Goal: Task Accomplishment & Management: Manage account settings

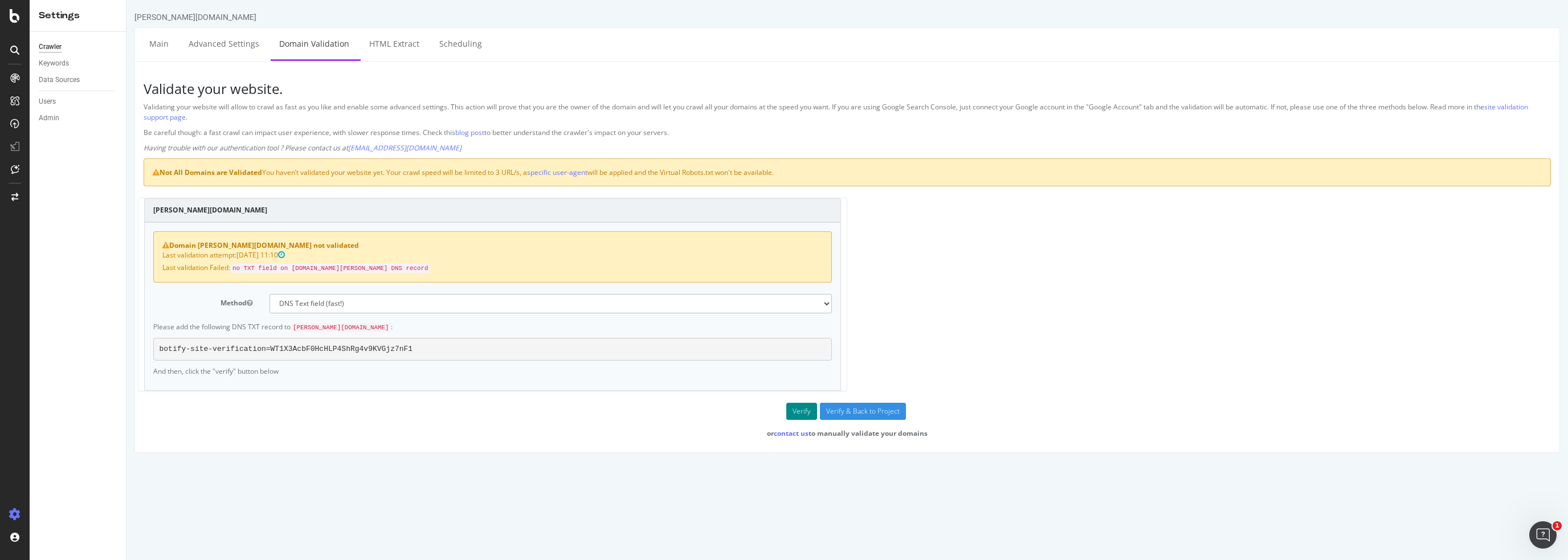
click at [792, 407] on button "Verify" at bounding box center [801, 410] width 31 height 17
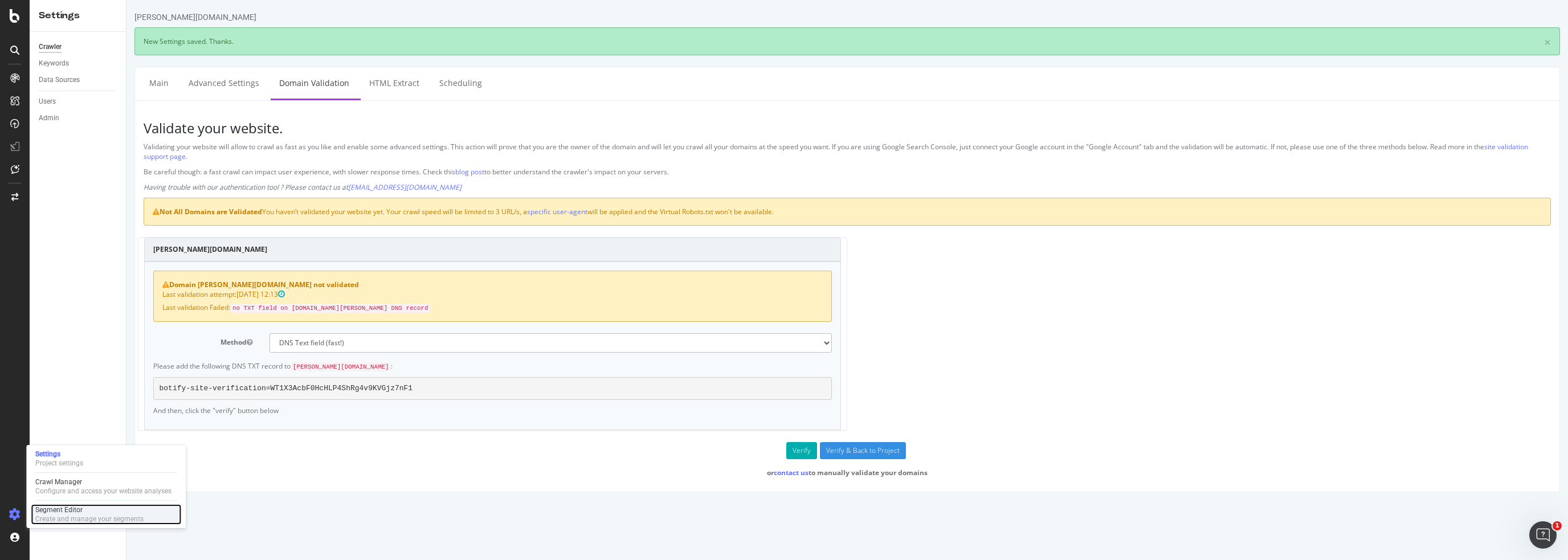
click at [67, 513] on div "Segment Editor" at bounding box center [89, 509] width 108 height 9
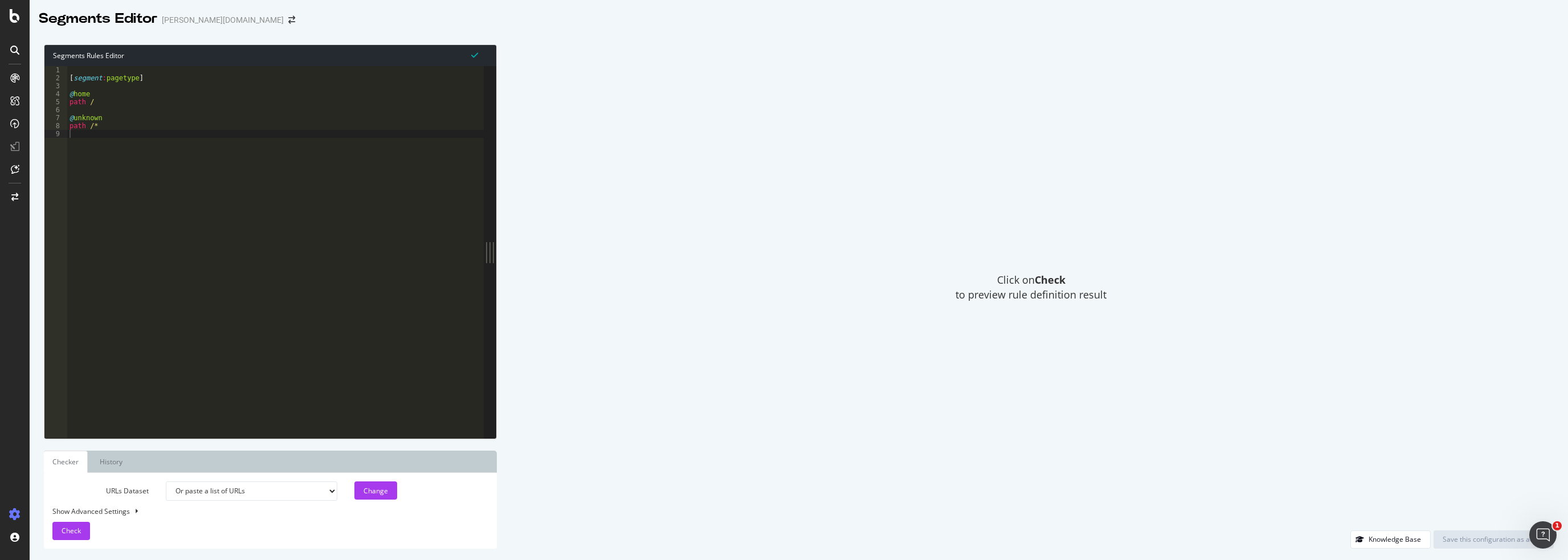
click at [200, 496] on select "Or paste a list of URLs" at bounding box center [251, 490] width 171 height 19
click at [166, 481] on select "Or paste a list of URLs" at bounding box center [251, 490] width 171 height 19
click at [111, 511] on div "Show Advanced Settings" at bounding box center [261, 511] width 436 height 10
select select "5000"
select select "100"
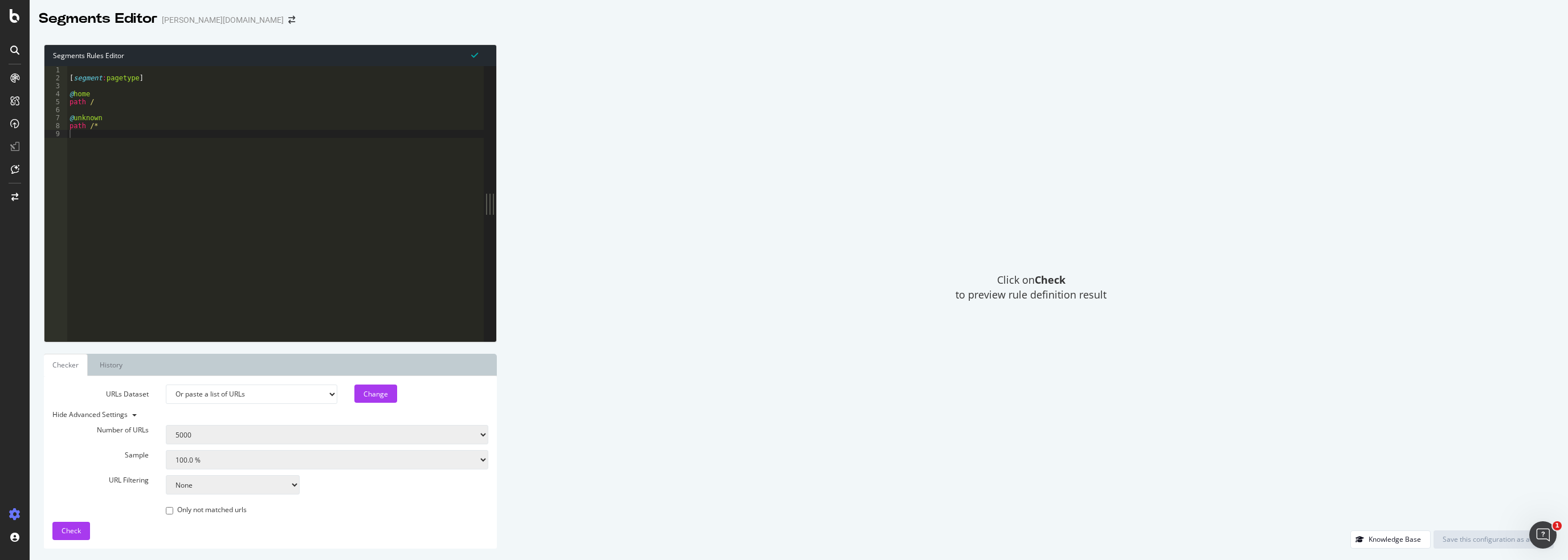
click at [121, 414] on div "Hide Advanced Settings" at bounding box center [261, 414] width 436 height 10
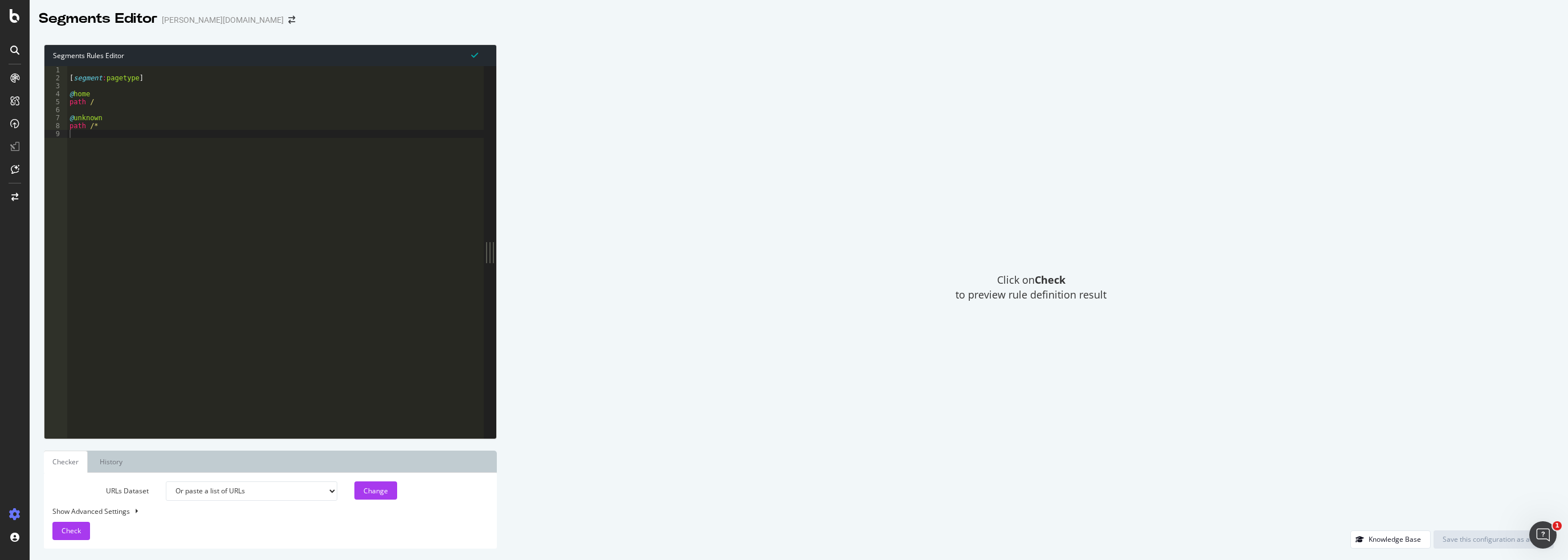
click at [205, 491] on select "Or paste a list of URLs" at bounding box center [251, 490] width 171 height 19
drag, startPoint x: 205, startPoint y: 491, endPoint x: 179, endPoint y: 475, distance: 30.5
click at [205, 491] on select "Or paste a list of URLs" at bounding box center [251, 490] width 171 height 19
click at [105, 461] on link "History" at bounding box center [111, 461] width 41 height 23
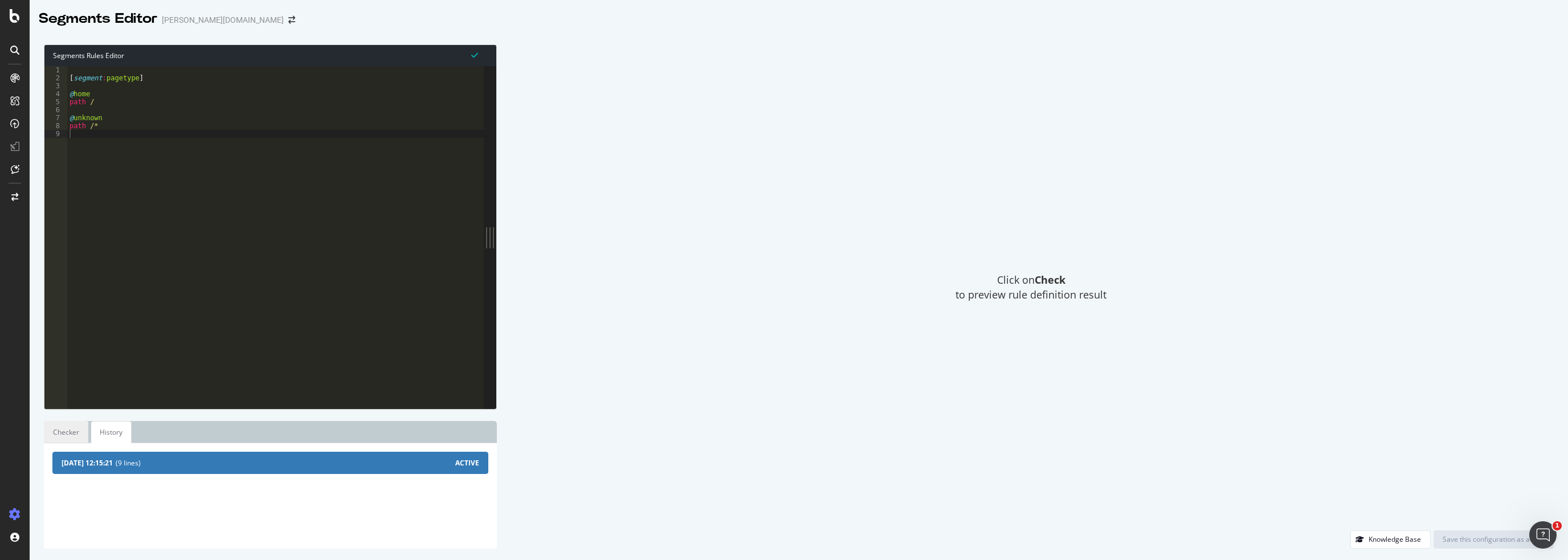
click at [59, 434] on link "Checker" at bounding box center [65, 431] width 44 height 23
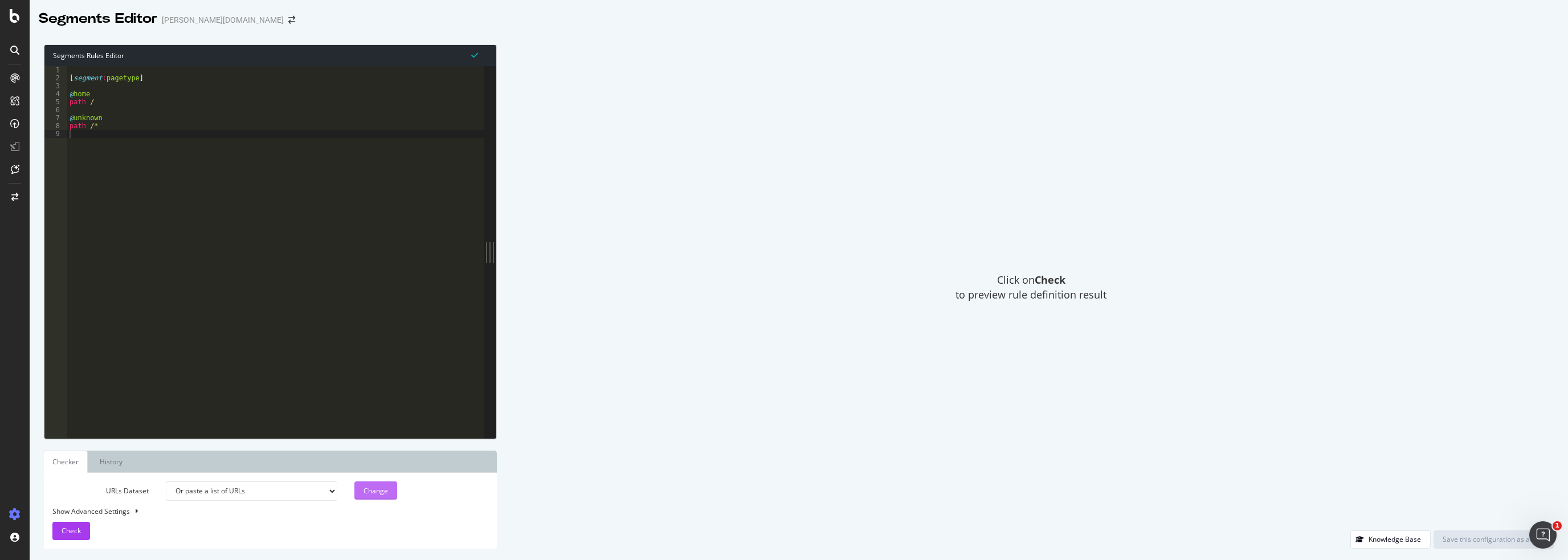
click at [381, 495] on div "Change" at bounding box center [375, 490] width 24 height 10
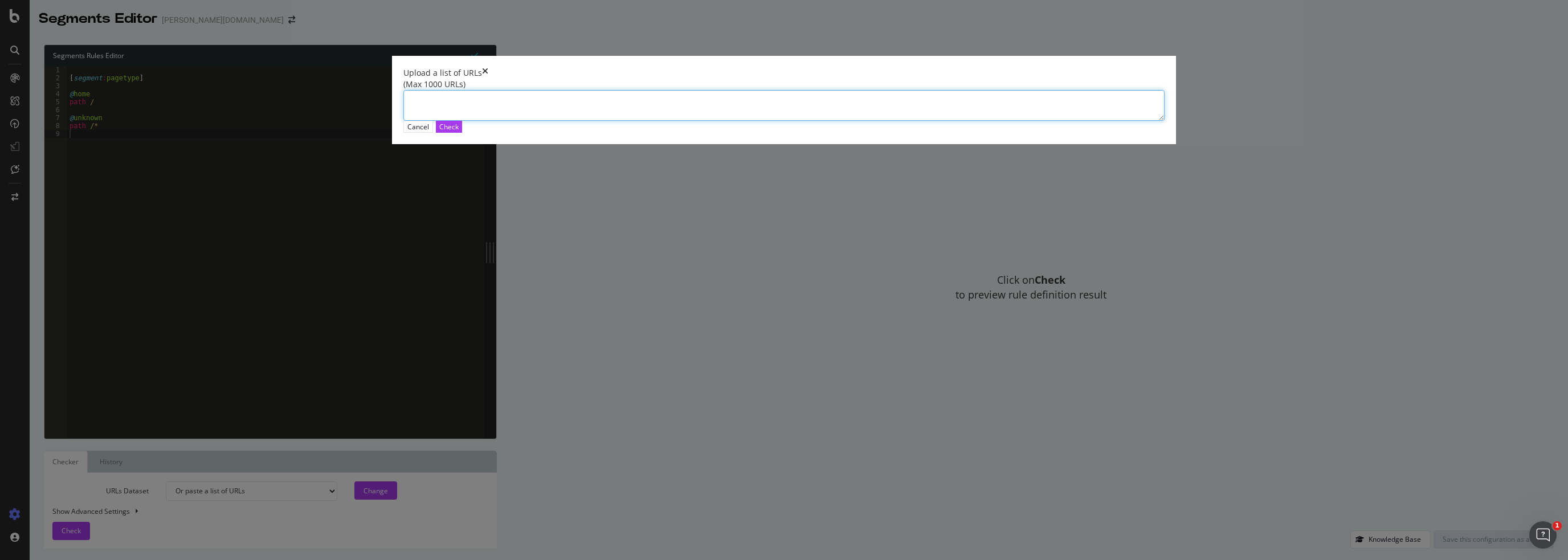
paste textarea "[URL][PERSON_NAME][DOMAIN_NAME]"
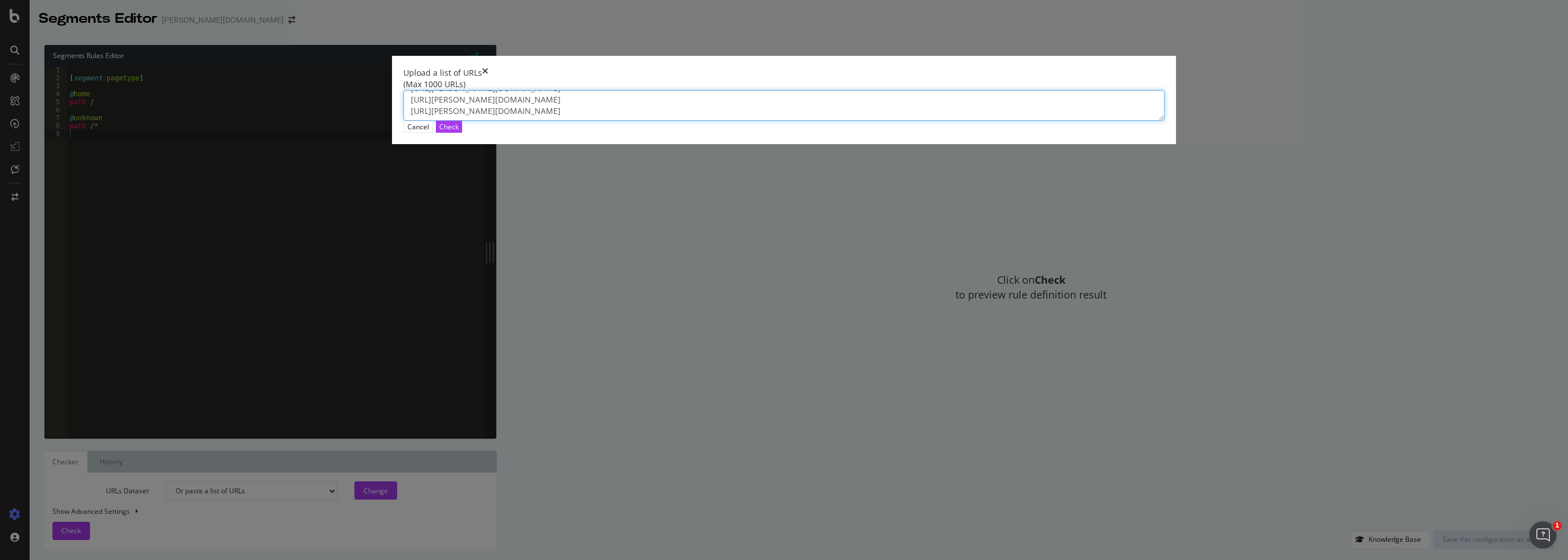
paste textarea "[URL][PERSON_NAME][DOMAIN_NAME]"
type textarea "[URL][PERSON_NAME][DOMAIN_NAME] [URL][PERSON_NAME][DOMAIN_NAME] [URL][PERSON_NA…"
click at [459, 131] on div "Check" at bounding box center [449, 126] width 19 height 10
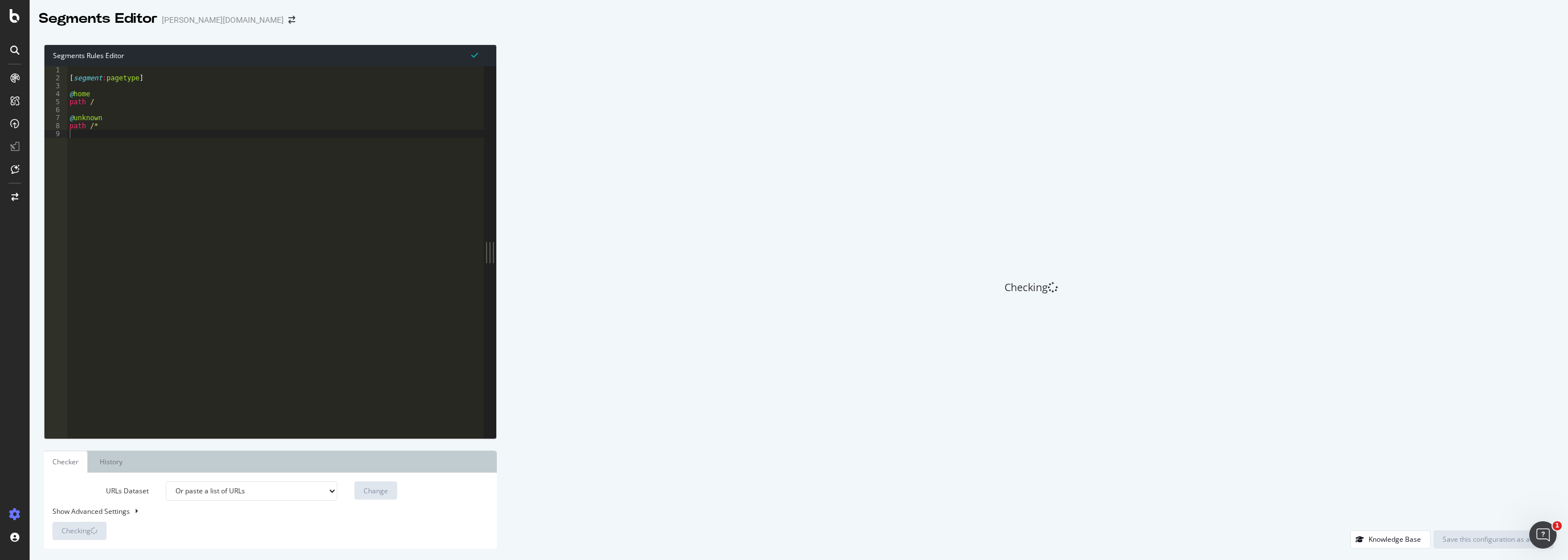
click at [278, 494] on select "Or paste a list of URLs" at bounding box center [251, 490] width 171 height 19
click at [445, 494] on div "Change" at bounding box center [421, 490] width 151 height 19
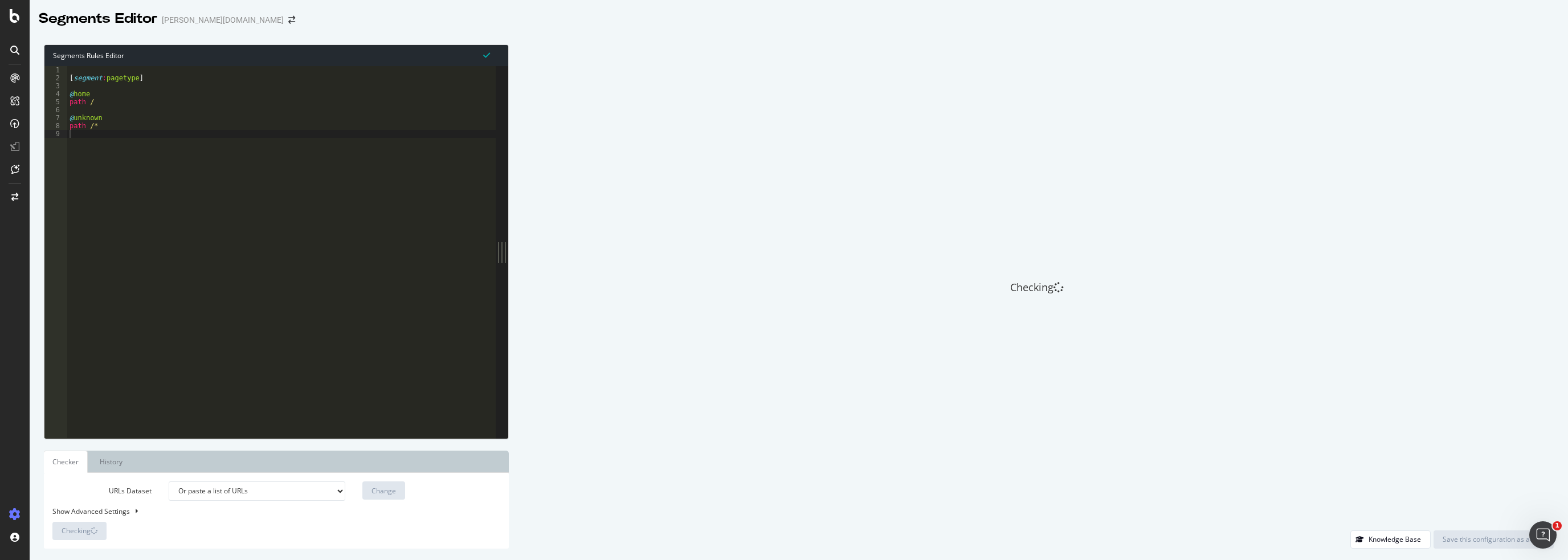
drag, startPoint x: 487, startPoint y: 253, endPoint x: 508, endPoint y: 279, distance: 33.4
click at [508, 279] on div "Segments Rules Editor 1 2 3 4 5 6 7 8 9 [ segment : pagetype ] @ home path / @ …" at bounding box center [799, 295] width 1538 height 526
click at [110, 462] on link "History" at bounding box center [111, 461] width 41 height 23
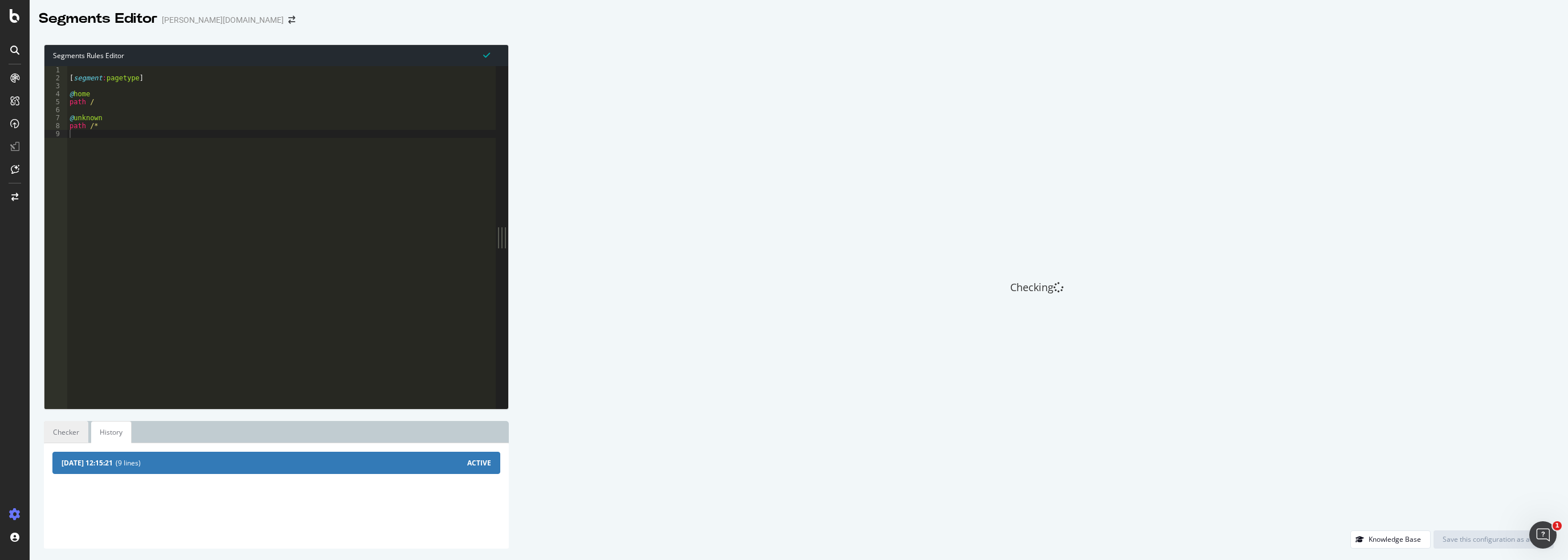
click at [68, 430] on link "Checker" at bounding box center [65, 431] width 44 height 23
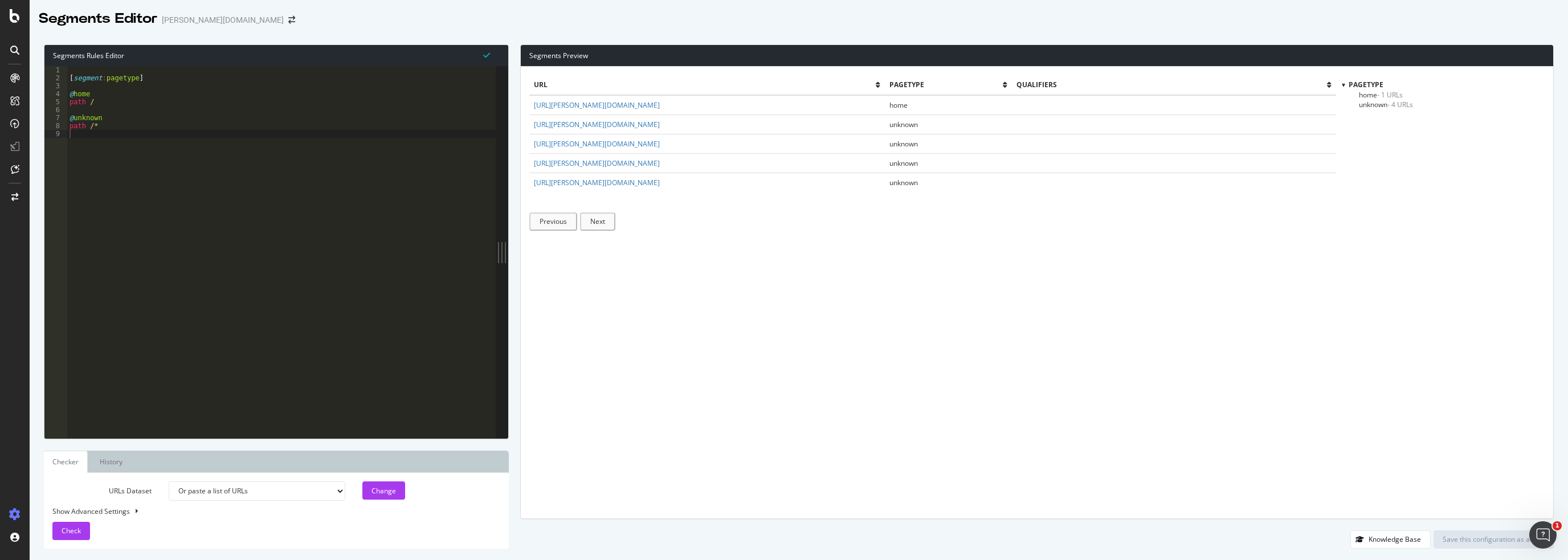
click at [582, 298] on div "url pagetype qualifiers [URL][PERSON_NAME][DOMAIN_NAME] home [URL][PERSON_NAME]…" at bounding box center [933, 293] width 807 height 435
drag, startPoint x: 63, startPoint y: 102, endPoint x: 36, endPoint y: 94, distance: 28.2
click at [36, 94] on div "Segments Rules Editor 1 2 3 4 5 6 7 8 9 [ segment : pagetype ] @ home path / @ …" at bounding box center [799, 295] width 1538 height 526
type textarea "path /"
paste textarea "path /"
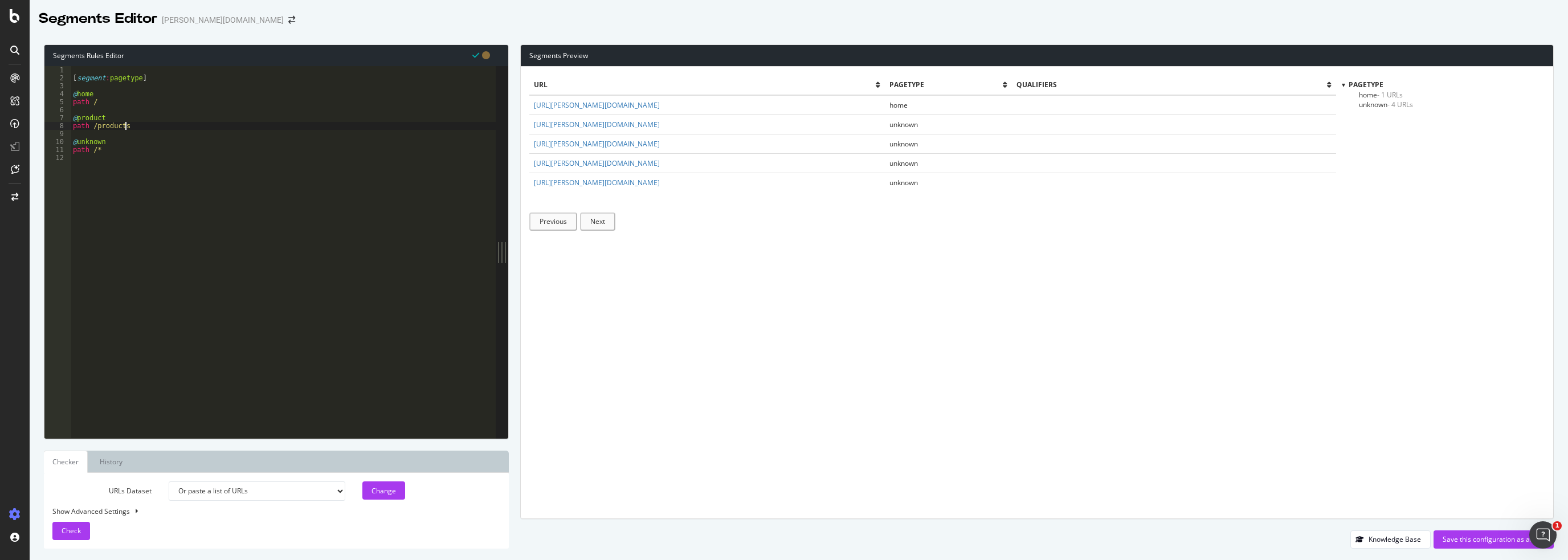
scroll to position [0, 4]
type textarea "path /products/"
paste textarea "path /products/"
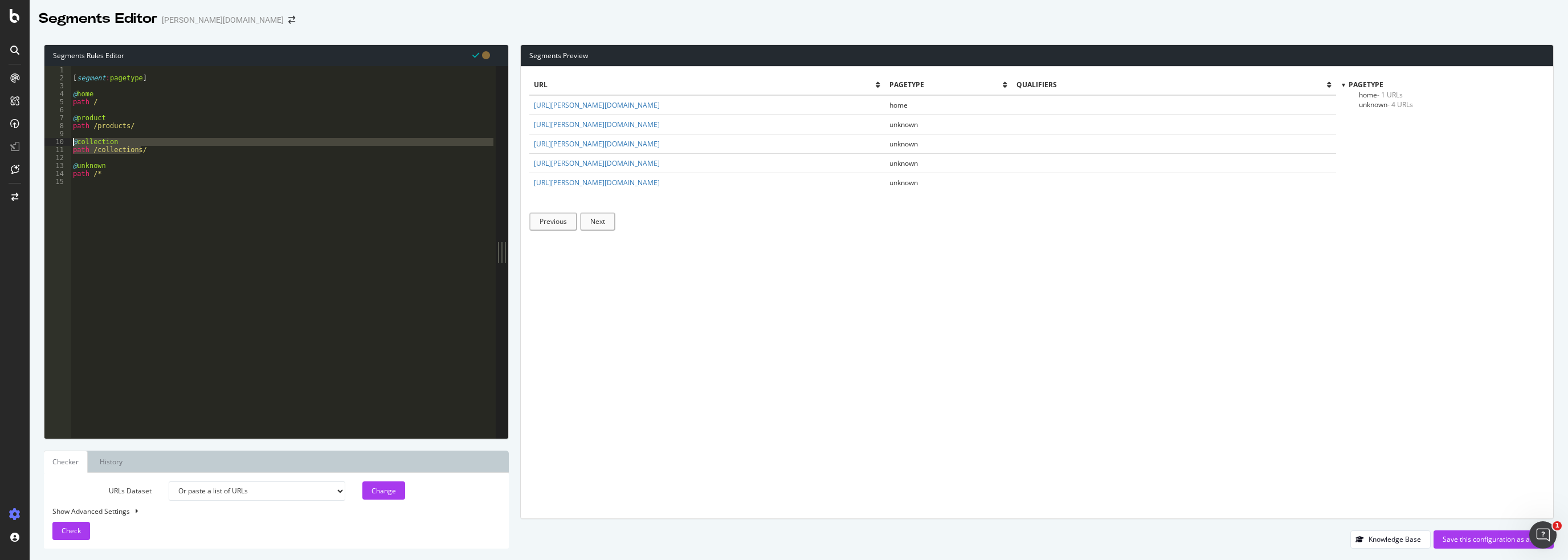
drag, startPoint x: 132, startPoint y: 149, endPoint x: 50, endPoint y: 143, distance: 82.2
click at [50, 143] on div "path /collections/ 1 2 3 4 5 6 7 8 9 10 11 12 13 14 15 [ segment : pagetype ] @…" at bounding box center [270, 252] width 451 height 372
type textarea "path /collections/"
paste textarea "path /collections/"
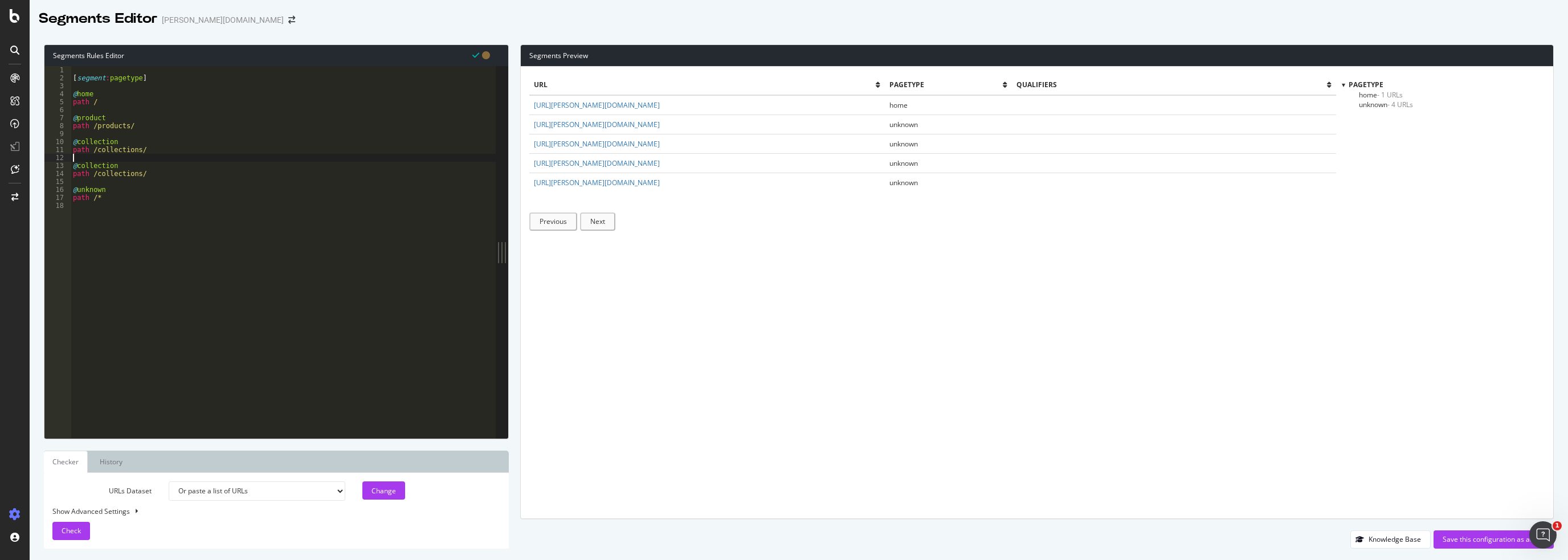
click at [97, 161] on div "[ segment : pagetype ] @ home path / @ product path /products/ @ collection pat…" at bounding box center [283, 260] width 425 height 389
click at [98, 168] on div "[ segment : pagetype ] @ home path / @ product path /products/ @ collection pat…" at bounding box center [283, 260] width 425 height 389
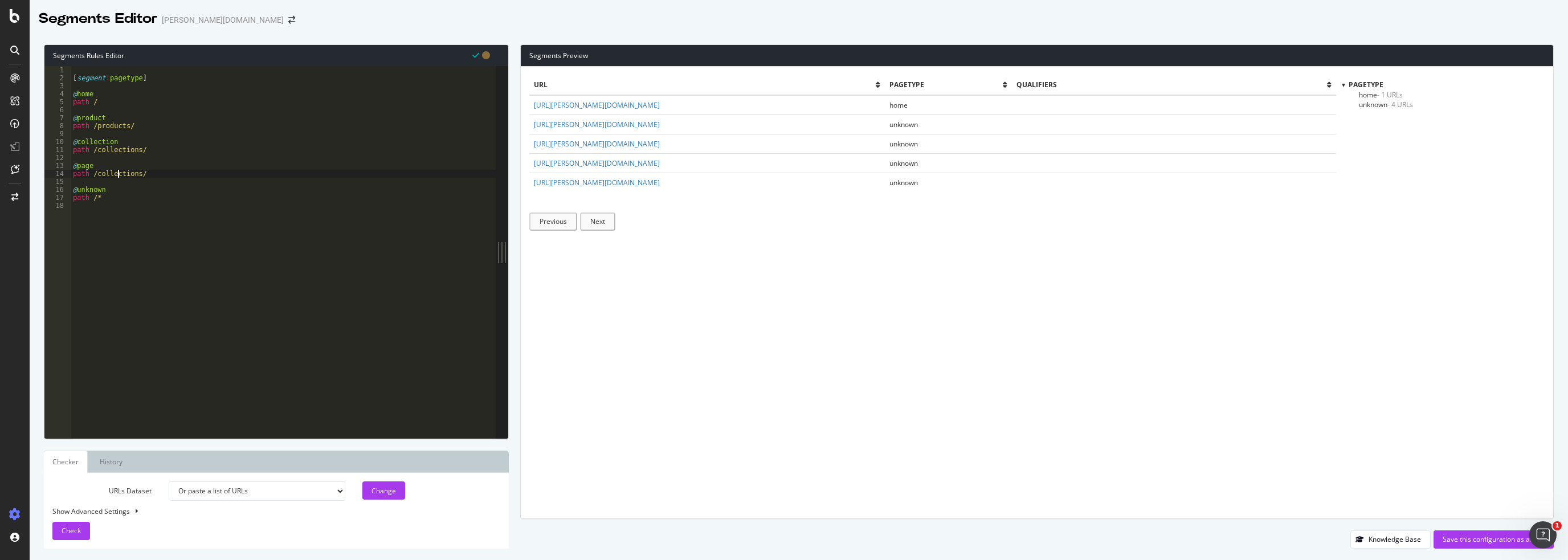
click at [117, 173] on div "[ segment : pagetype ] @ home path / @ product path /products/ @ collection pat…" at bounding box center [283, 260] width 425 height 389
drag, startPoint x: 114, startPoint y: 170, endPoint x: 41, endPoint y: 164, distance: 73.2
click at [41, 164] on div "Segments Rules Editor path /pages/ 1 2 3 4 5 6 7 8 9 10 11 12 13 14 15 16 17 18…" at bounding box center [799, 295] width 1538 height 526
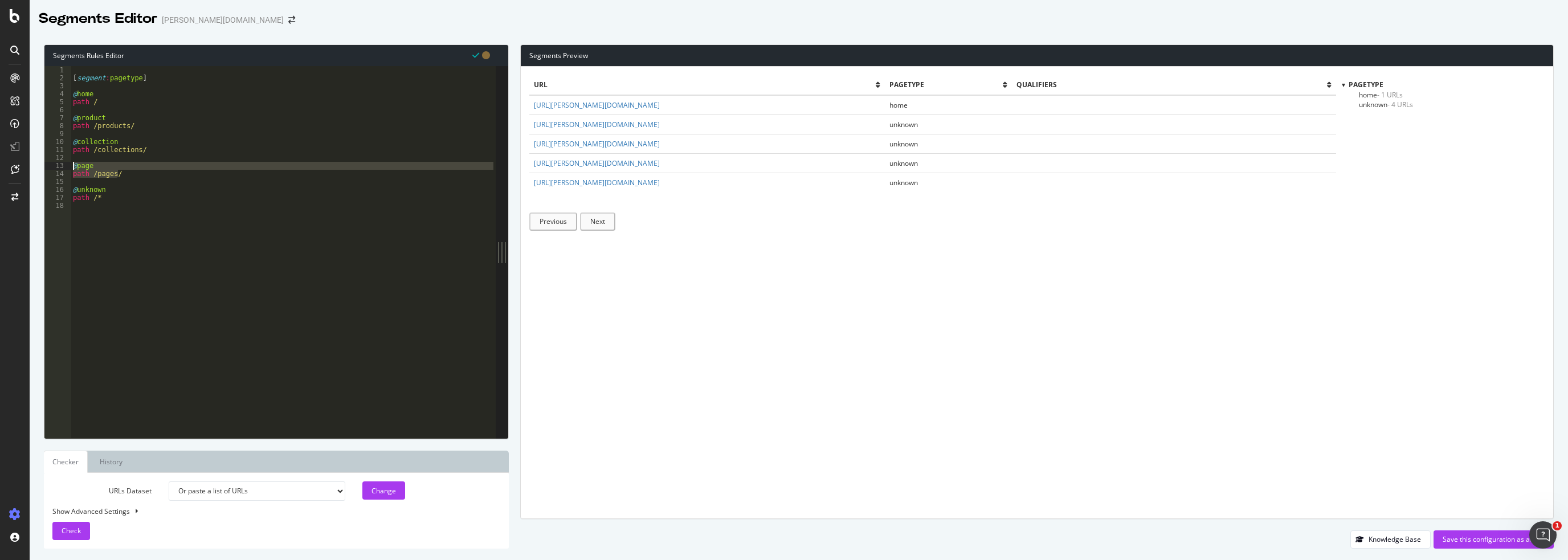
type textarea "path /pages/"
paste textarea "path /pages/"
click at [81, 187] on div "[ segment : pagetype ] @ home path / @ product path /products/ @ collection pat…" at bounding box center [283, 260] width 425 height 389
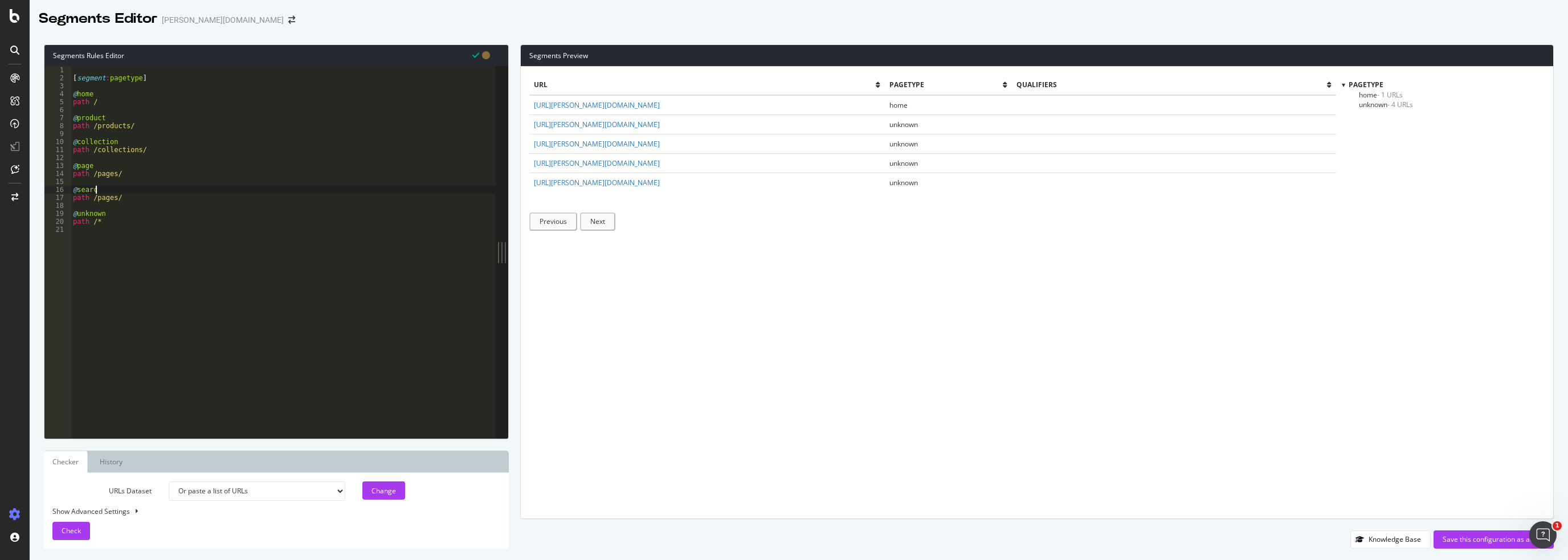
scroll to position [0, 1]
drag, startPoint x: 125, startPoint y: 198, endPoint x: 96, endPoint y: 198, distance: 29.0
click at [92, 198] on div "[ segment : pagetype ] @ home path / @ product path /products/ @ collection pat…" at bounding box center [283, 260] width 425 height 389
paste textarea "search?q="
click at [146, 123] on div "[ segment : pagetype ] @ home path / @ product path /products/ @ collection pat…" at bounding box center [283, 260] width 425 height 389
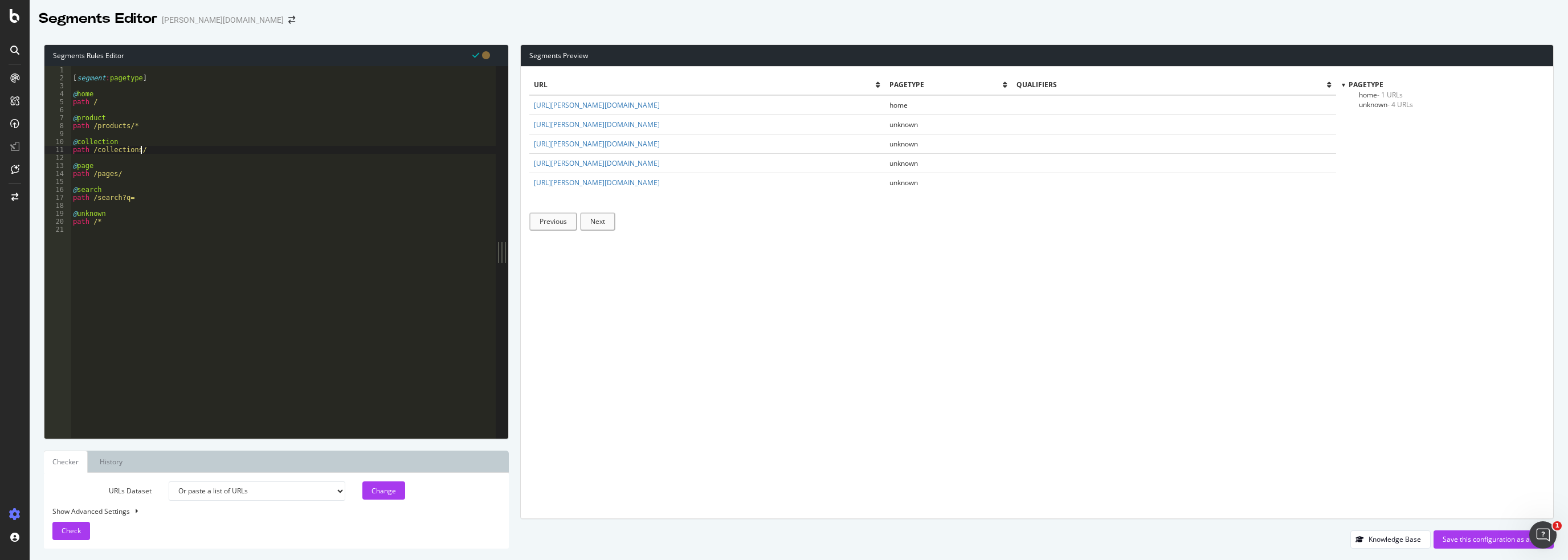
click at [151, 147] on div "[ segment : pagetype ] @ home path / @ product path /products/* @ collection pa…" at bounding box center [283, 260] width 425 height 389
click at [148, 123] on div "[ segment : pagetype ] @ home path / @ product path /products/* @ collection pa…" at bounding box center [283, 260] width 425 height 389
click at [474, 55] on icon at bounding box center [476, 55] width 7 height 8
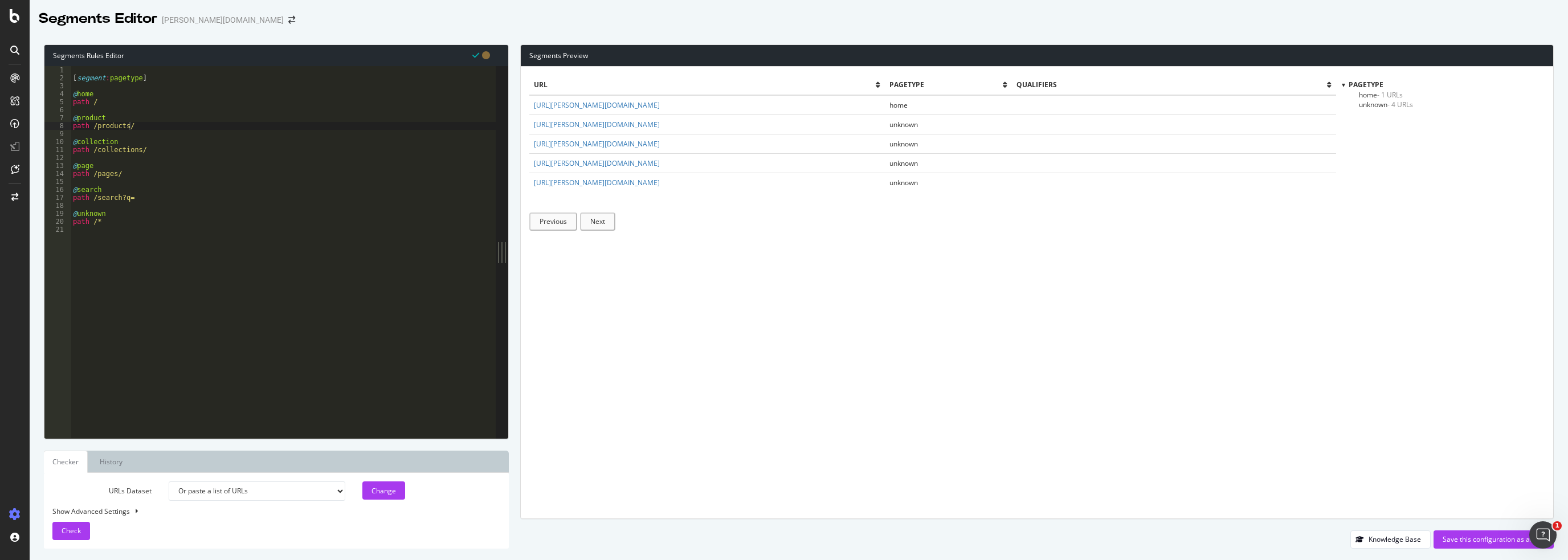
click at [487, 54] on icon at bounding box center [486, 55] width 8 height 8
click at [474, 54] on icon at bounding box center [476, 55] width 7 height 8
click at [77, 528] on span "Check" at bounding box center [71, 530] width 19 height 10
click at [158, 121] on div "[ segment : pagetype ] @ home path / @ product path /products/ @ collection pat…" at bounding box center [283, 260] width 425 height 389
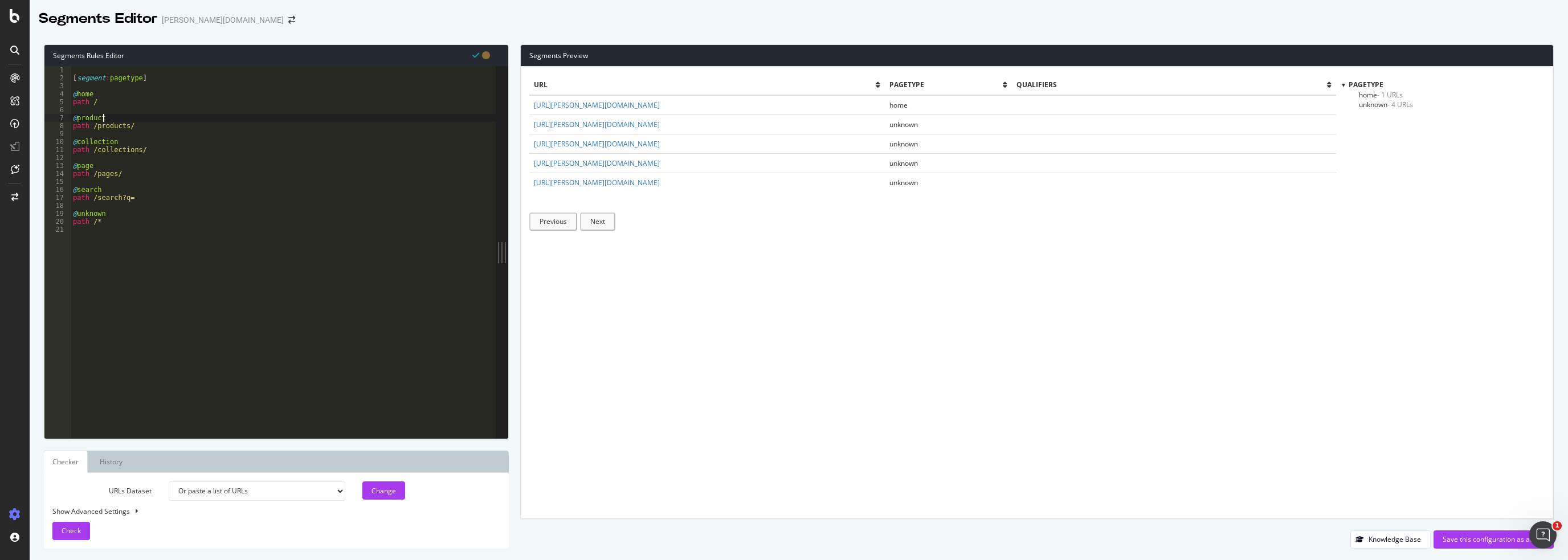
click at [159, 128] on div "[ segment : pagetype ] @ home path / @ product path /products/ @ collection pat…" at bounding box center [283, 260] width 425 height 389
click at [76, 531] on span "Check" at bounding box center [71, 530] width 19 height 10
click at [160, 148] on div "[ segment : pagetype ] @ home path / @ product path /products/* @ collection pa…" at bounding box center [283, 260] width 425 height 389
click at [132, 171] on div "[ segment : pagetype ] @ home path / @ product path /products/* @ collection pa…" at bounding box center [283, 260] width 425 height 389
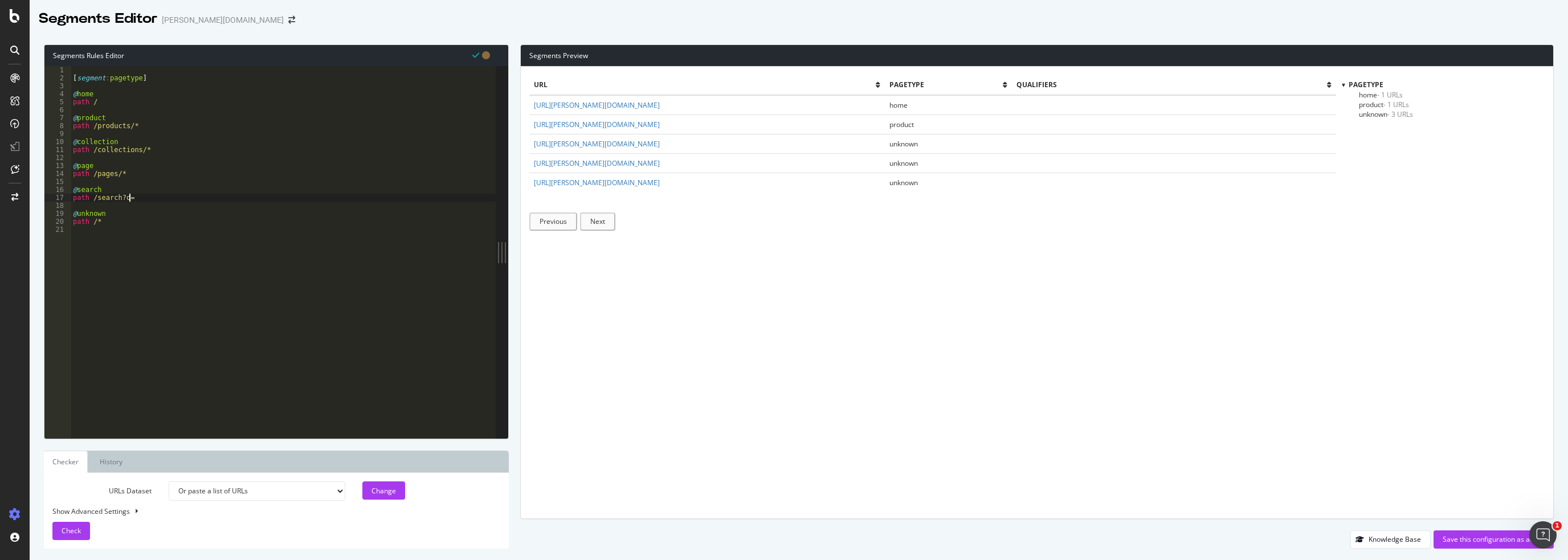
click at [140, 197] on div "[ segment : pagetype ] @ home path / @ product path /products/* @ collection pa…" at bounding box center [283, 260] width 425 height 389
click at [74, 530] on span "Check" at bounding box center [71, 530] width 19 height 10
click at [152, 195] on div "[ segment : pagetype ] @ home path / @ product path /products/* @ collection pa…" at bounding box center [283, 260] width 425 height 389
drag, startPoint x: 137, startPoint y: 196, endPoint x: 48, endPoint y: 188, distance: 89.4
click at [48, 188] on div "path /search?q=* 1 2 3 4 5 6 7 8 9 10 11 12 13 14 15 16 17 18 19 20 21 [ segmen…" at bounding box center [270, 252] width 451 height 372
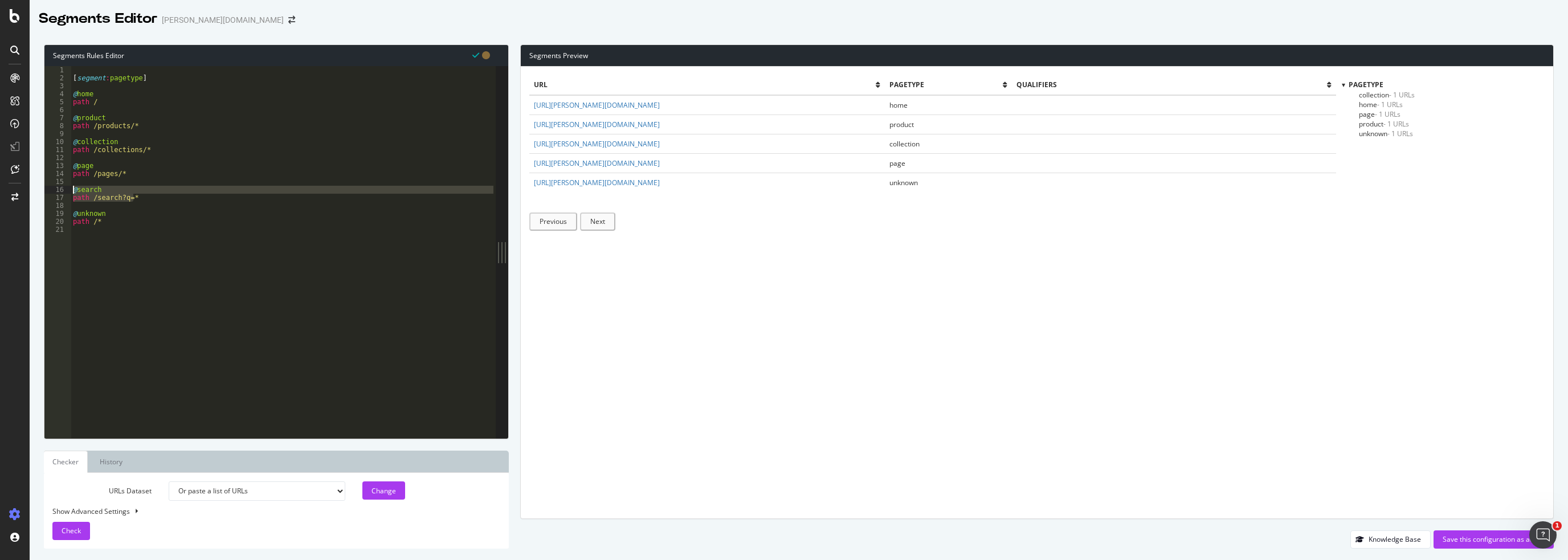
type textarea "@search path /search?q=*"
type textarea "@page"
type textarea "@collection"
type textarea "@product"
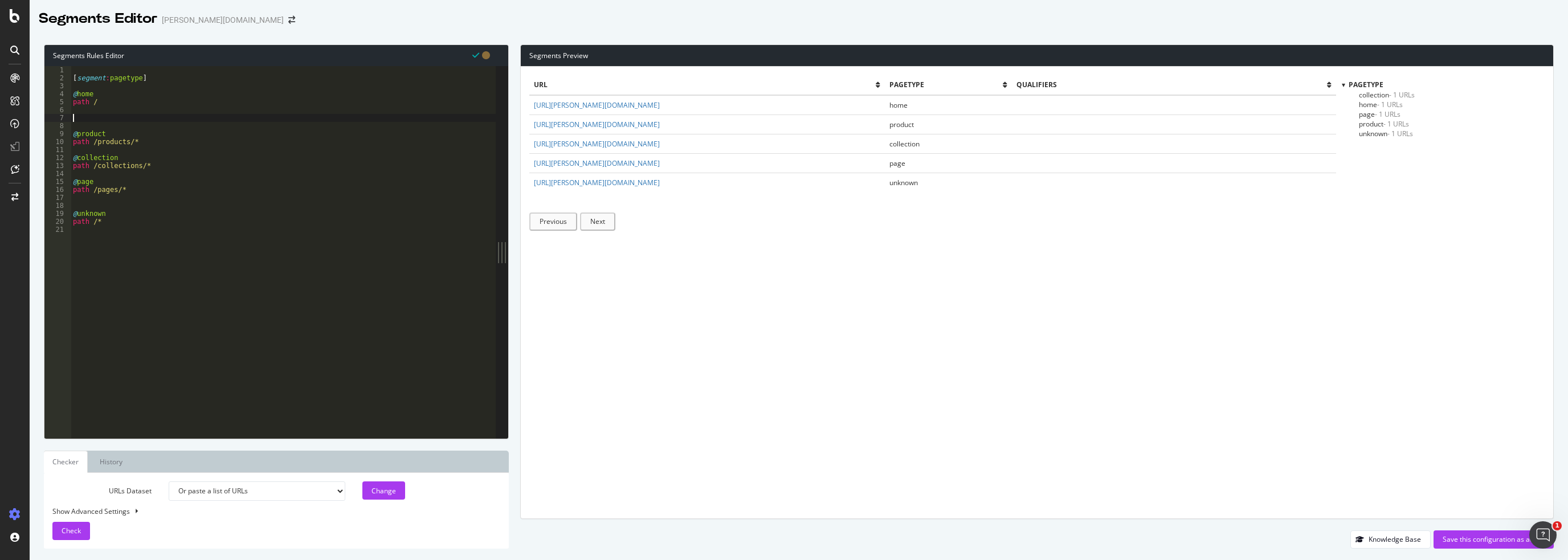
paste textarea "path /search?q=*"
click at [71, 529] on span "Check" at bounding box center [71, 530] width 19 height 10
click at [128, 125] on div "[ segment : pagetype ] @ home path / @ search path /search?q=* @ product path /…" at bounding box center [283, 260] width 425 height 389
type textarea "path /search*"
click at [71, 532] on span "Check" at bounding box center [71, 530] width 19 height 10
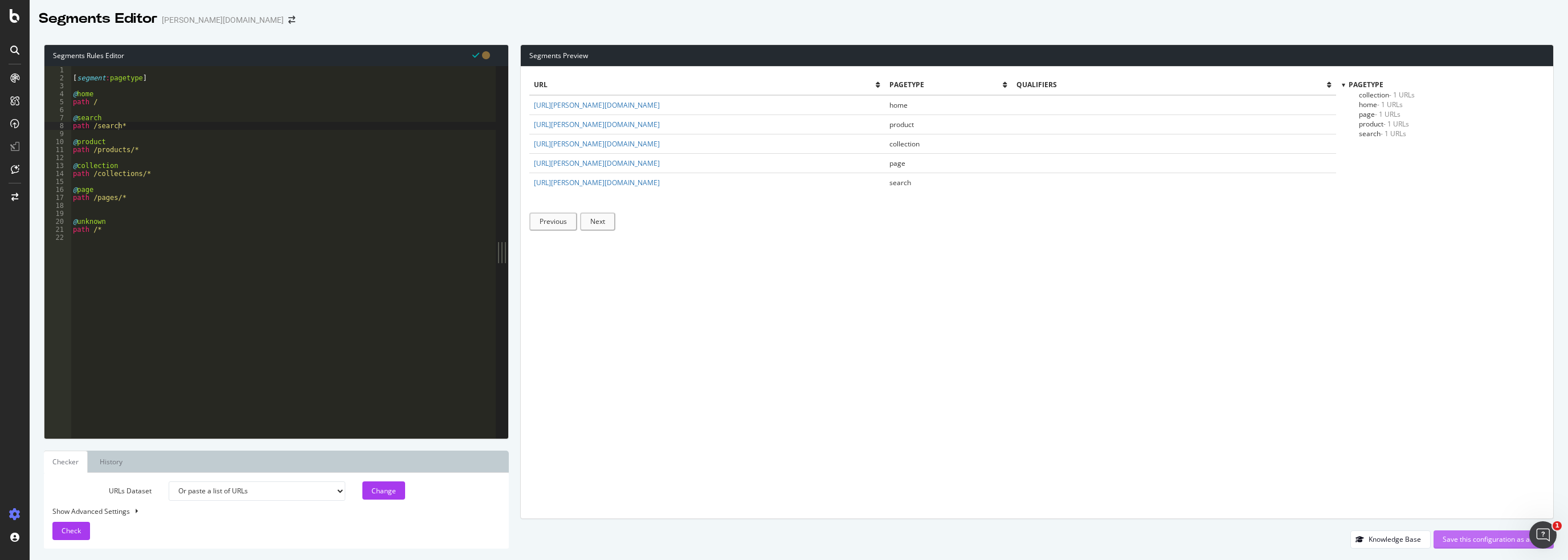
click at [1491, 542] on div "Save this configuration as active" at bounding box center [1493, 538] width 102 height 10
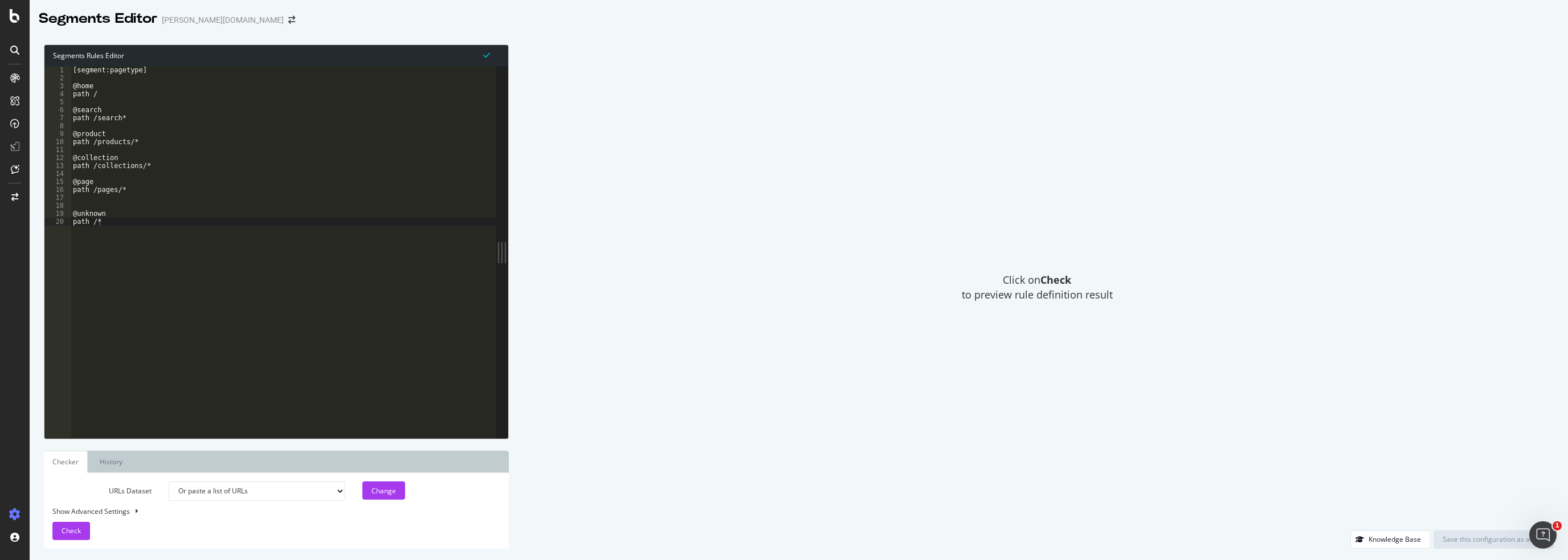
click at [125, 175] on div "[segment:pagetype] @home path / @search path /search* @product path /products/*…" at bounding box center [283, 260] width 425 height 389
click at [184, 254] on div "[segment:pagetype] @home path / @search path /search* @product path /products/*…" at bounding box center [283, 260] width 425 height 389
click at [288, 18] on icon "arrow-right-arrow-left" at bounding box center [292, 20] width 7 height 8
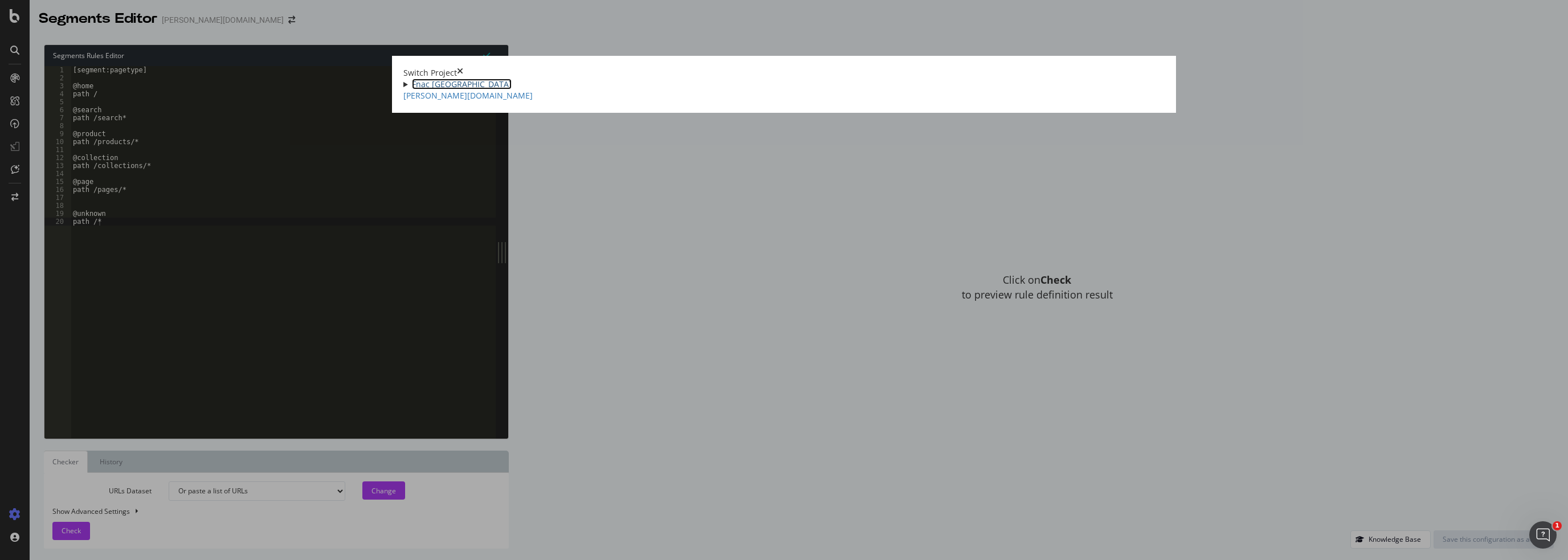
click at [485, 79] on link "Fnac [GEOGRAPHIC_DATA]" at bounding box center [461, 84] width 100 height 11
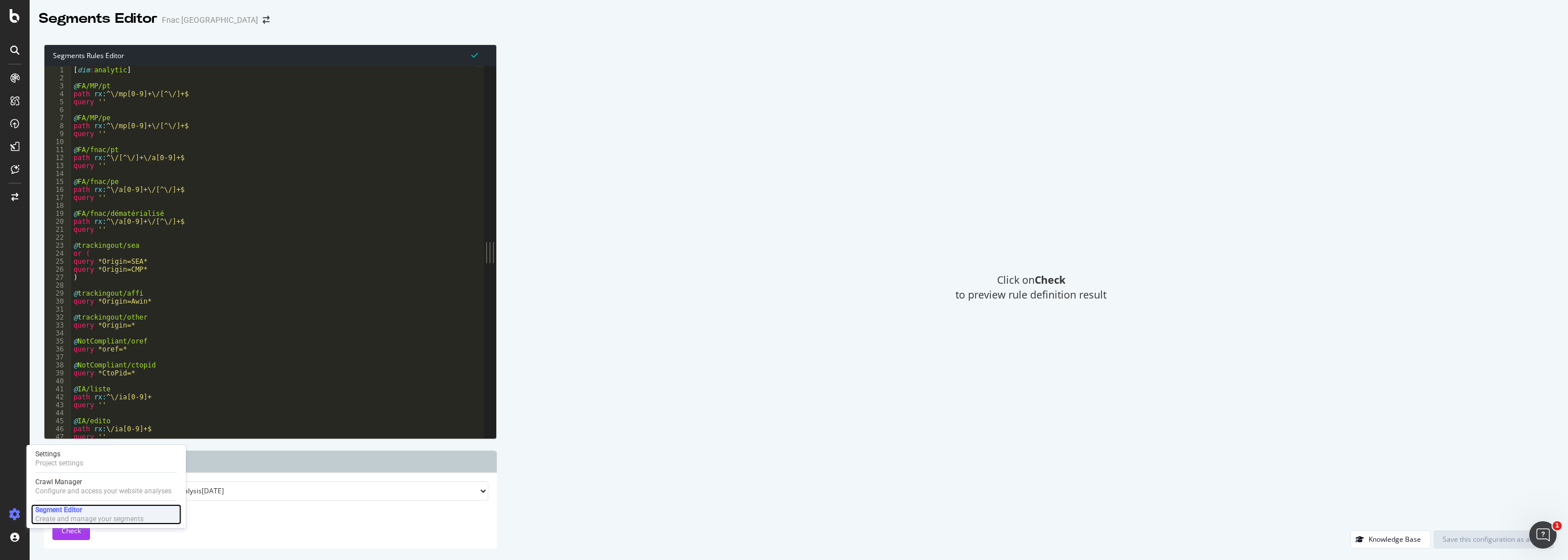
click at [54, 508] on div "Segment Editor" at bounding box center [89, 509] width 108 height 9
click at [662, 180] on div "Click on Check to preview rule definition result" at bounding box center [1031, 287] width 1045 height 486
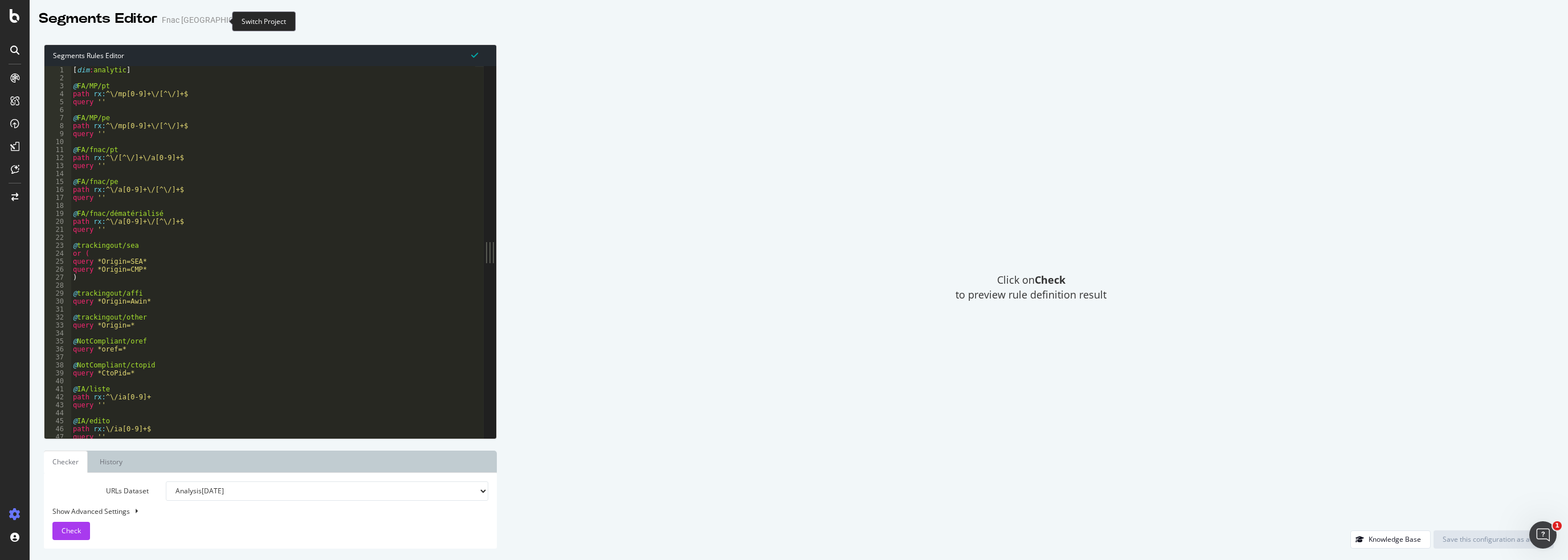
click at [258, 23] on span at bounding box center [266, 20] width 16 height 8
click at [263, 23] on icon "arrow-right-arrow-left" at bounding box center [266, 20] width 7 height 8
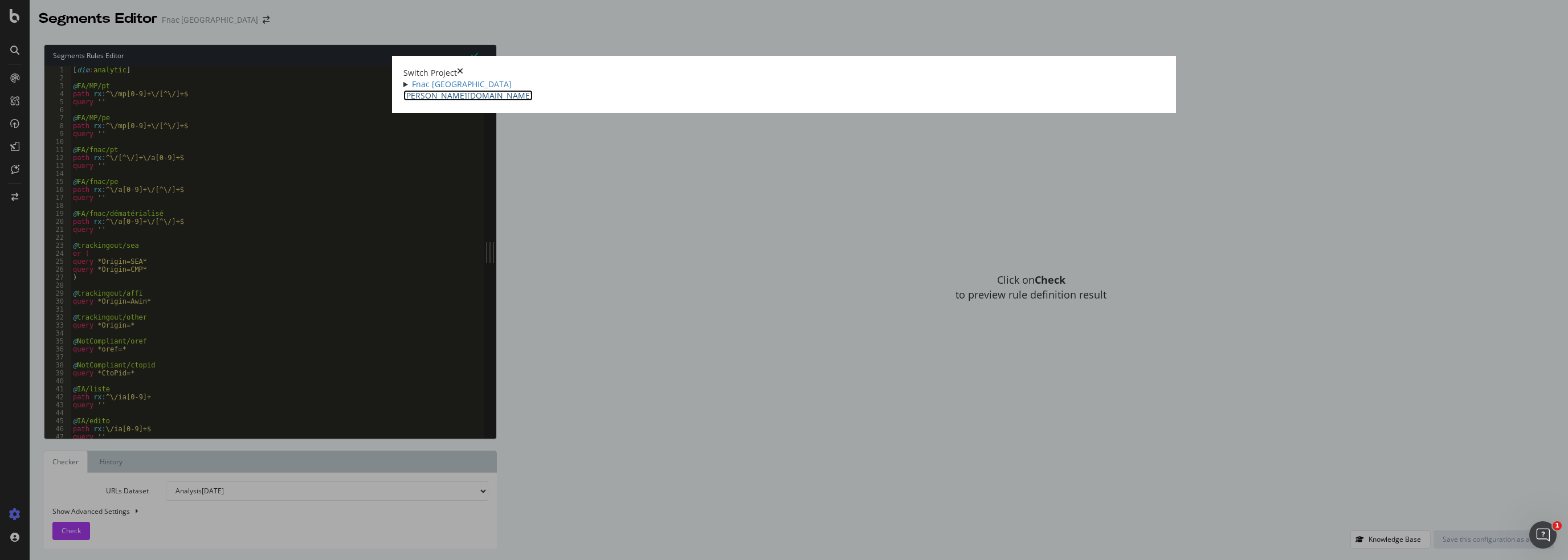
click at [451, 101] on link "[PERSON_NAME][DOMAIN_NAME]" at bounding box center [468, 95] width 130 height 11
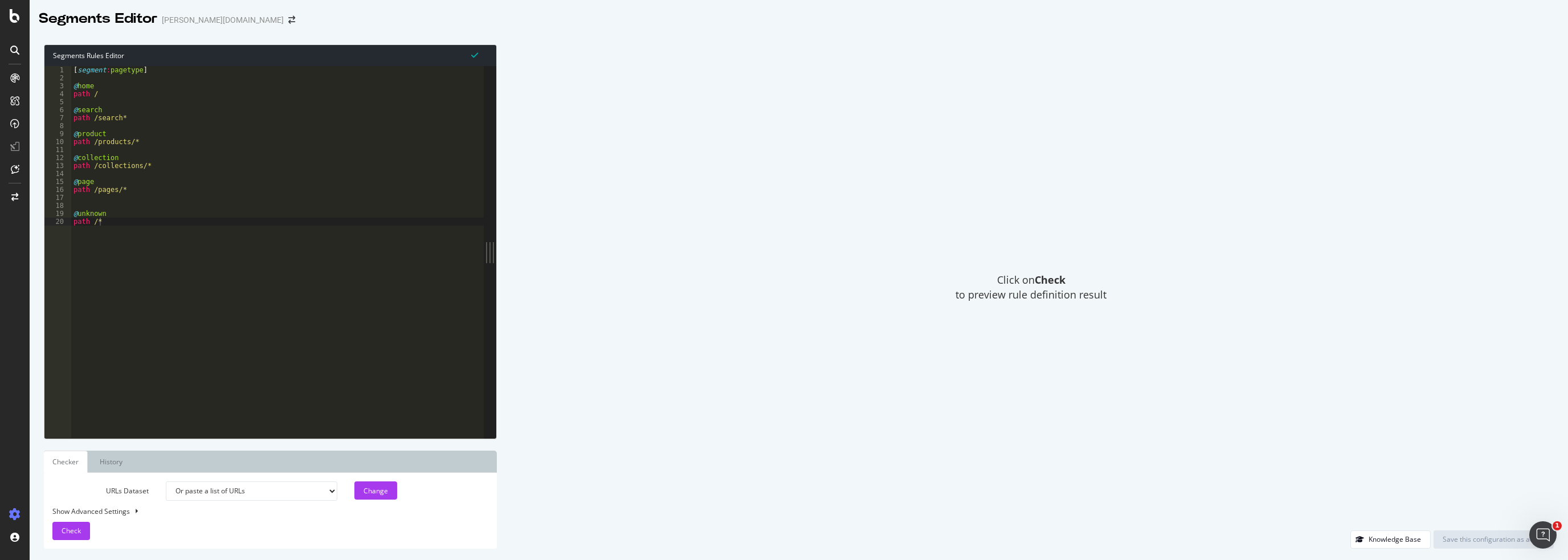
click at [256, 489] on select "Or paste a list of URLs" at bounding box center [251, 490] width 171 height 19
click at [597, 406] on div "Click on Check to preview rule definition result" at bounding box center [1031, 287] width 1045 height 486
click at [192, 207] on div "[ segment : pagetype ] @ home path / @ search path /search* @ product path /pro…" at bounding box center [277, 260] width 412 height 389
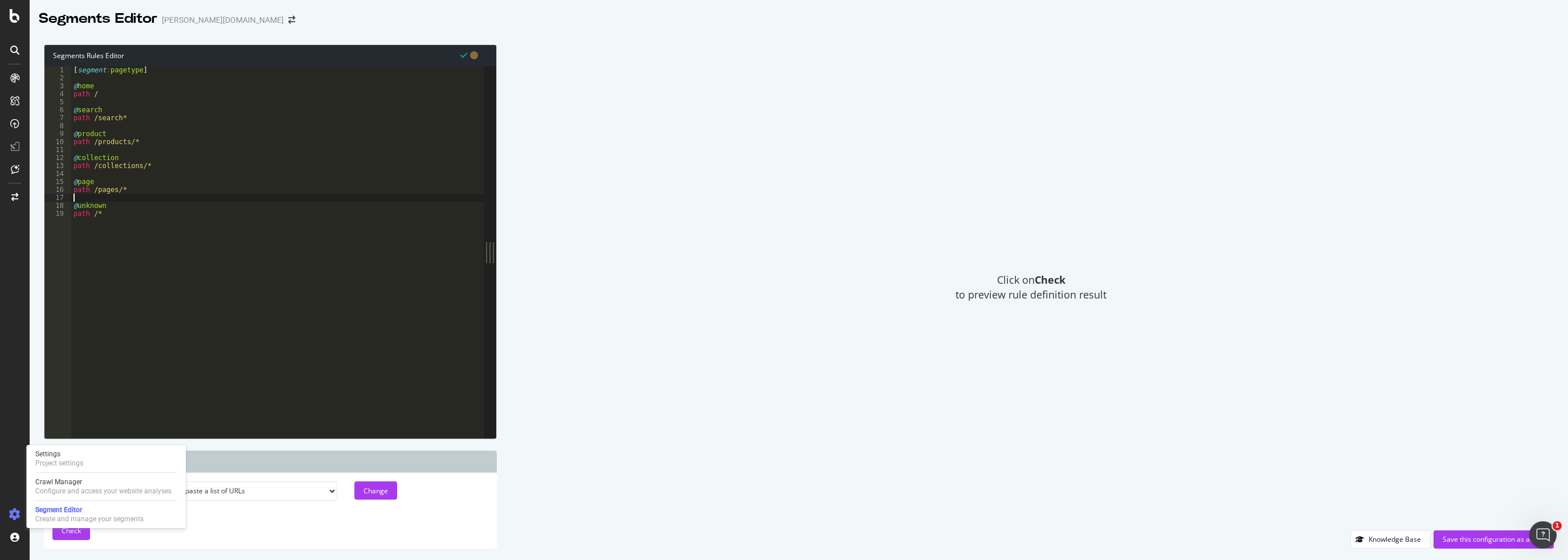
click at [10, 512] on icon at bounding box center [15, 514] width 12 height 12
click at [47, 457] on div "Settings" at bounding box center [59, 454] width 48 height 9
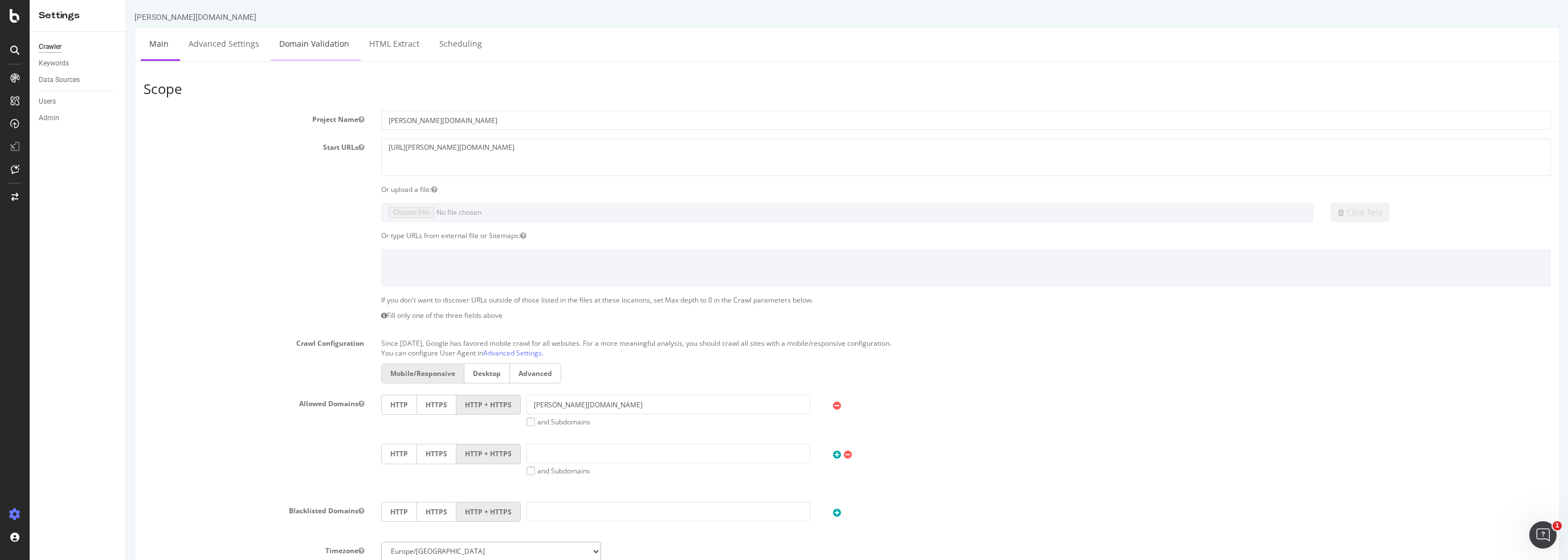
click at [312, 38] on link "Domain Validation" at bounding box center [315, 43] width 87 height 32
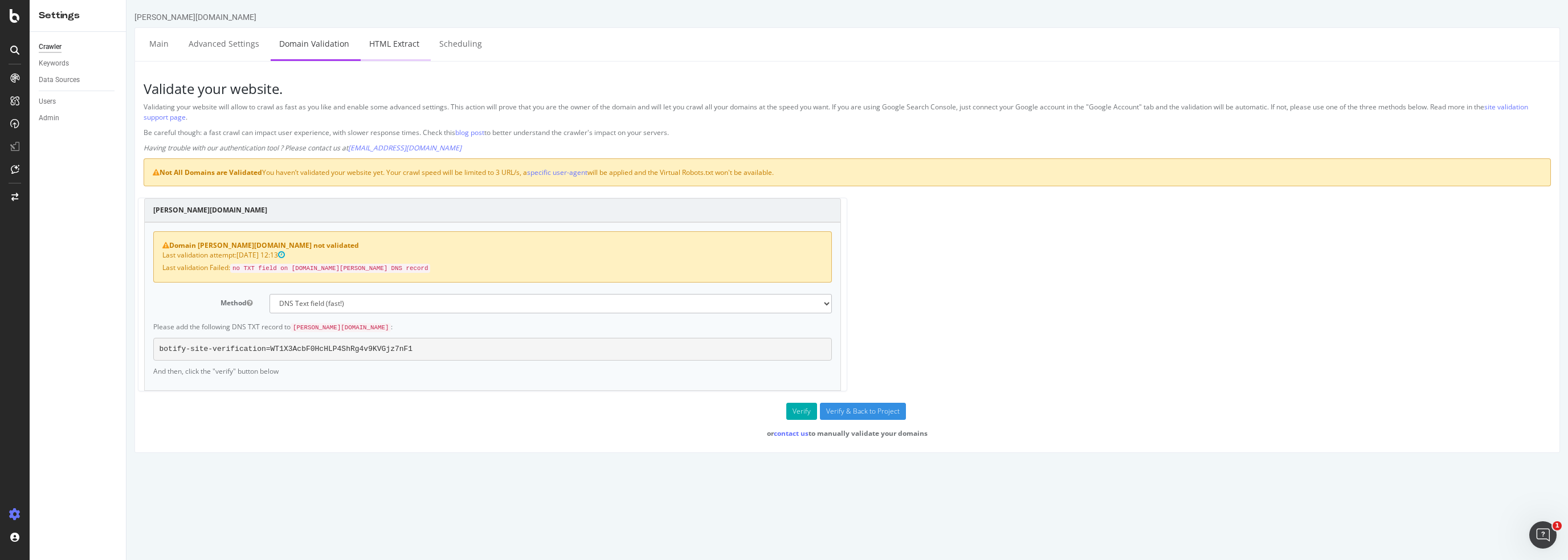
click at [385, 44] on link "HTML Extract" at bounding box center [394, 43] width 67 height 32
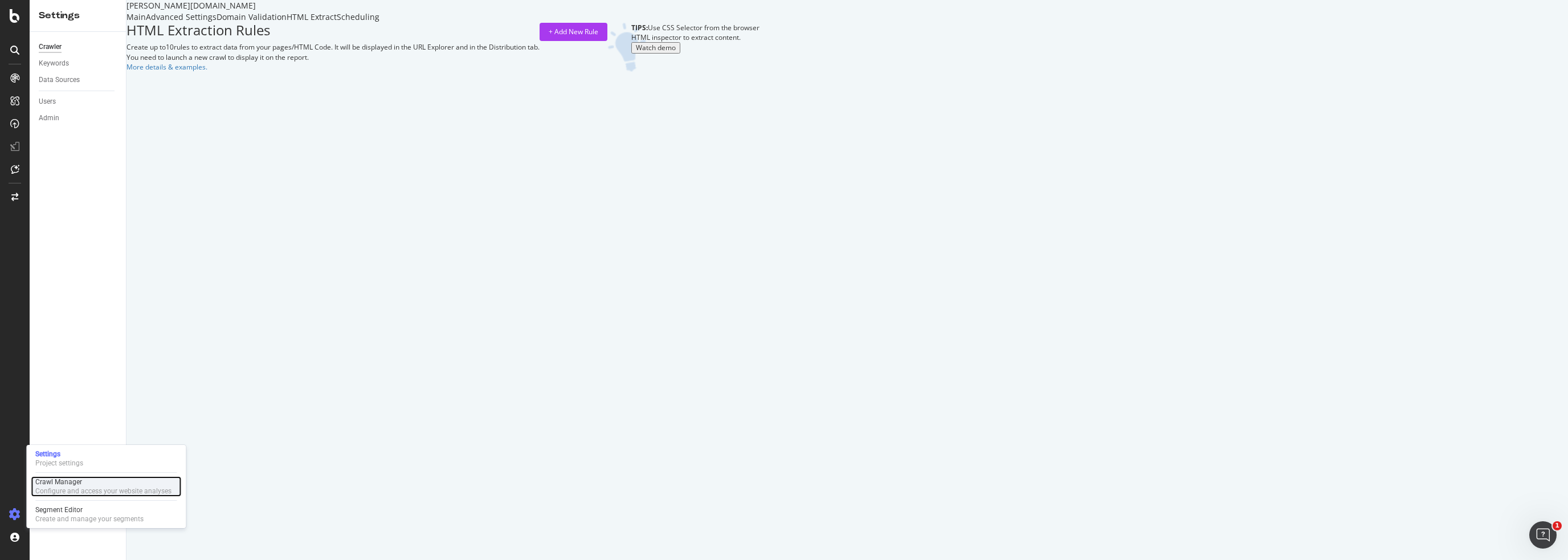
click at [54, 482] on div "Crawl Manager" at bounding box center [103, 482] width 136 height 9
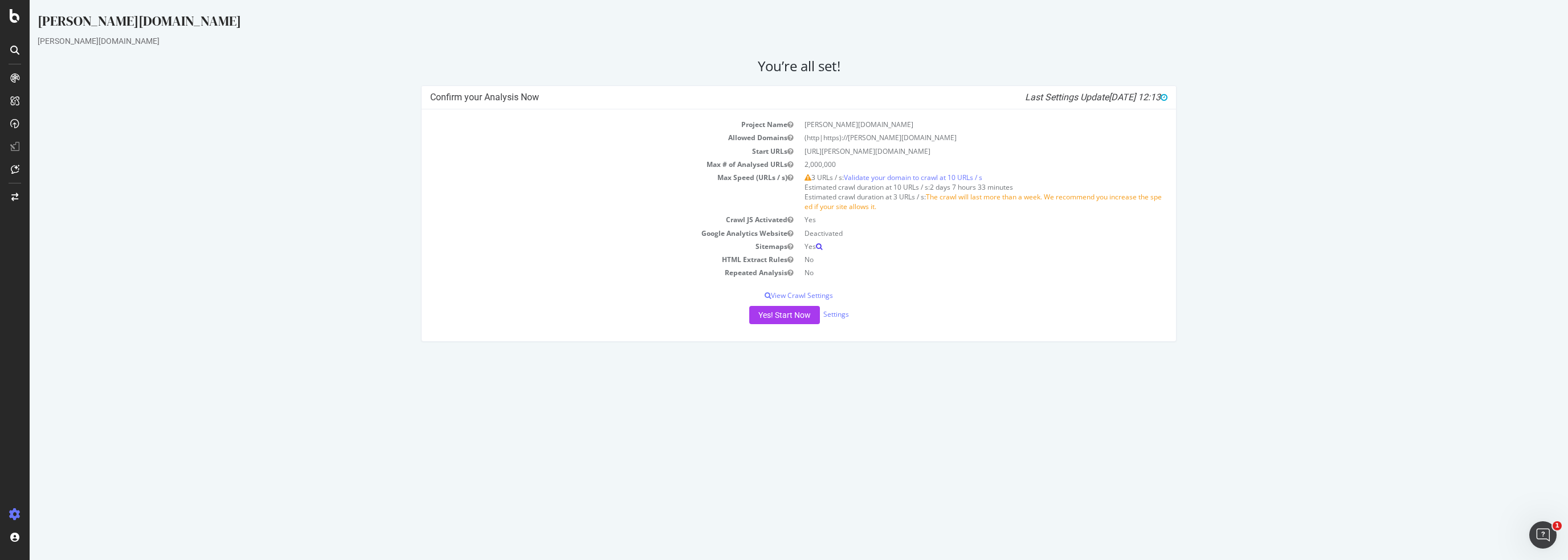
click at [819, 243] on icon at bounding box center [818, 246] width 6 height 7
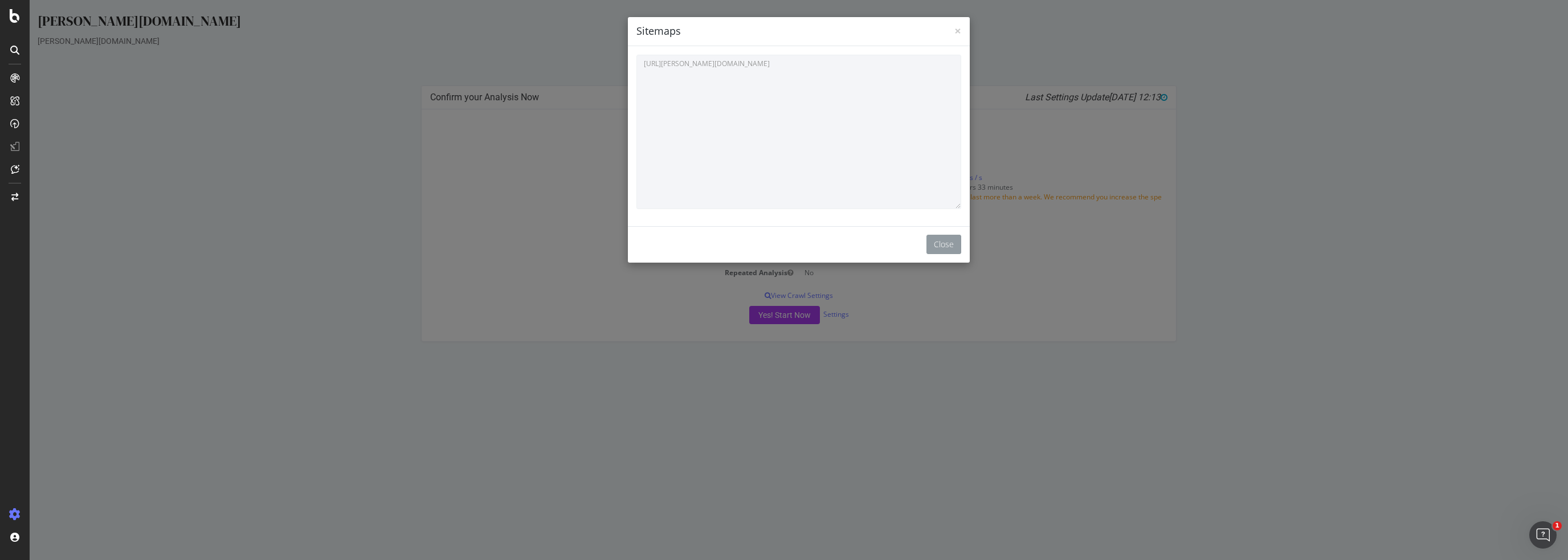
click at [936, 239] on button "Close" at bounding box center [944, 244] width 34 height 19
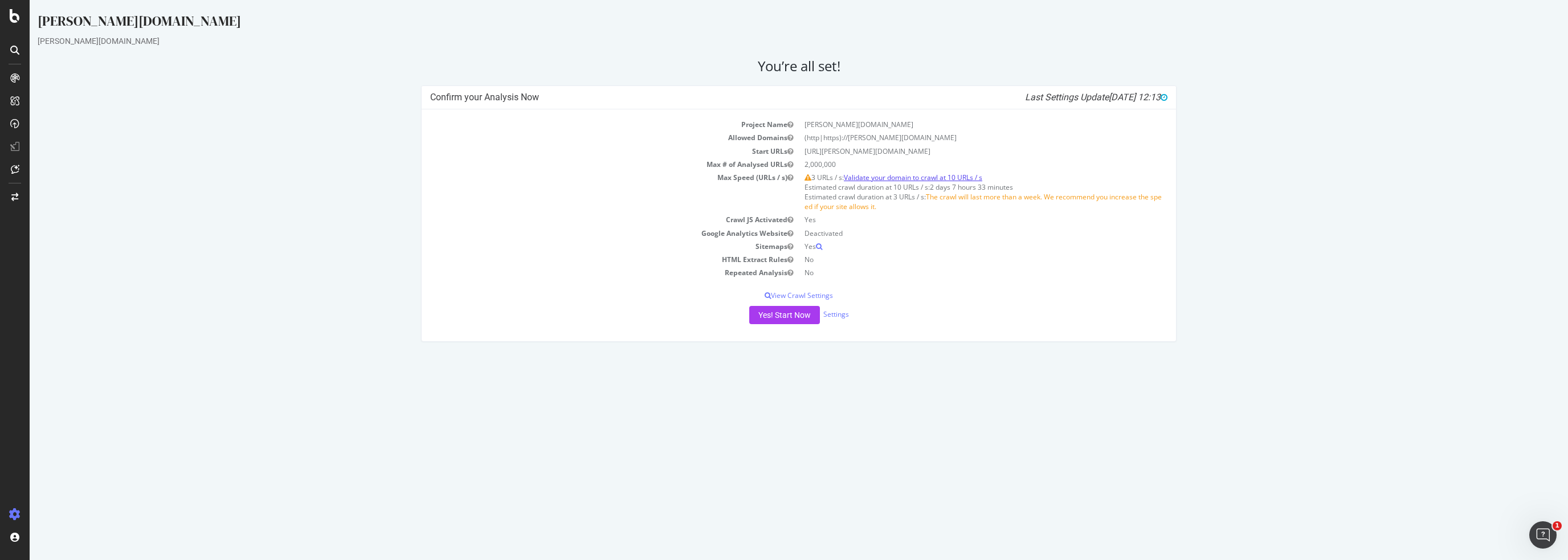
click at [963, 176] on link "Validate your domain to crawl at 10 URLs / s" at bounding box center [913, 177] width 139 height 10
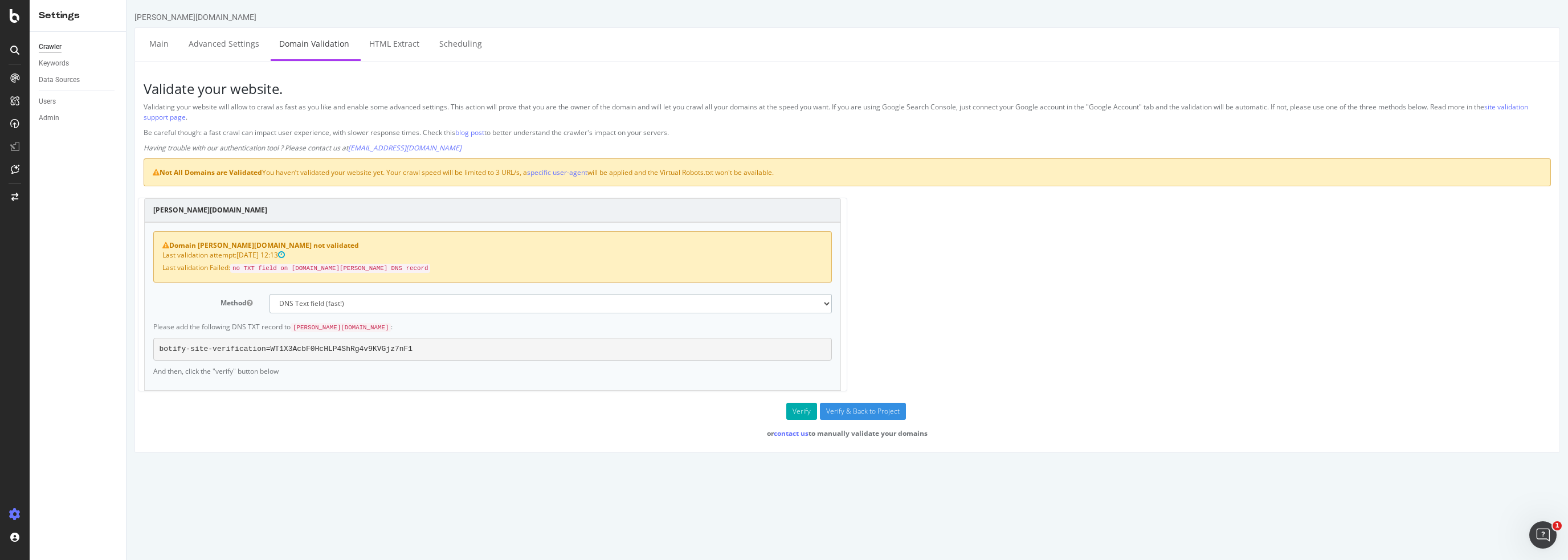
click at [353, 294] on select "No authentication (3 URLs / sec max) DNS Text field (fast!) File's at site root…" at bounding box center [550, 303] width 563 height 19
select select "2"
click at [269, 294] on select "No authentication (3 URLs / sec max) DNS Text field (fast!) File's at site root…" at bounding box center [550, 303] width 563 height 19
click at [376, 301] on select "No authentication (3 URLs / sec max) DNS Text field (fast!) File's at site root…" at bounding box center [550, 303] width 563 height 19
click at [53, 79] on div "Data Sources" at bounding box center [59, 80] width 41 height 12
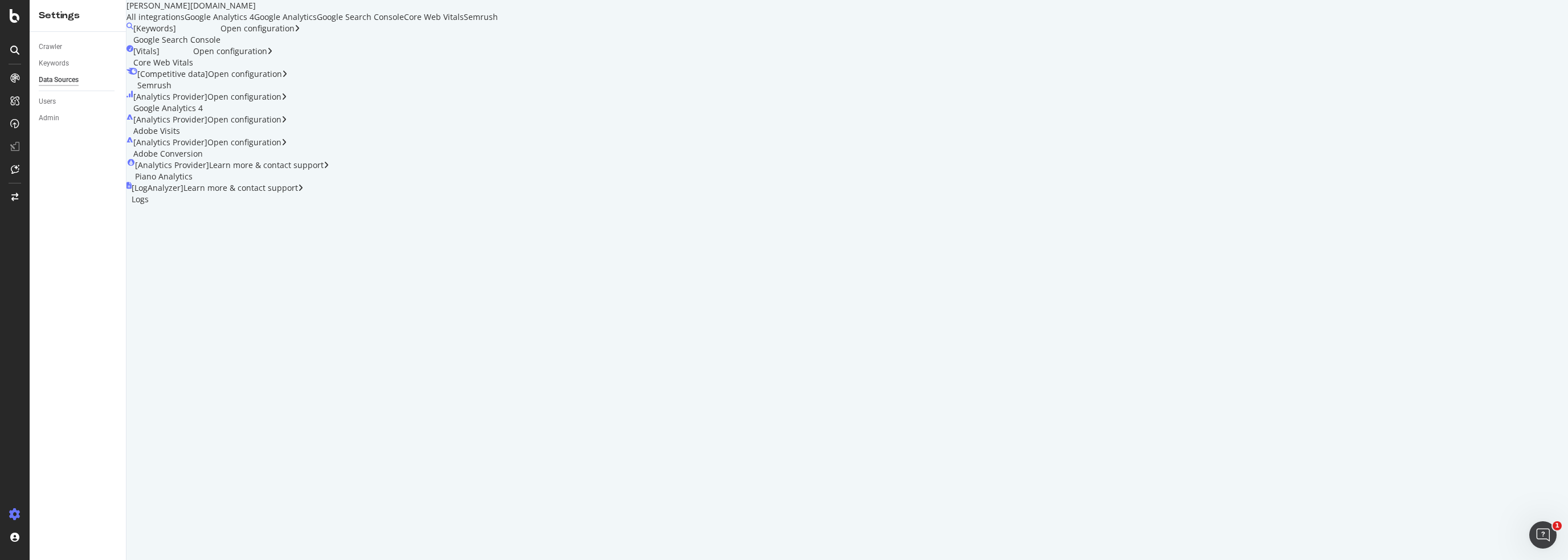
click at [303, 182] on div "Learn more & contact support" at bounding box center [243, 193] width 120 height 23
click at [404, 23] on div "Google Search Console" at bounding box center [360, 17] width 87 height 12
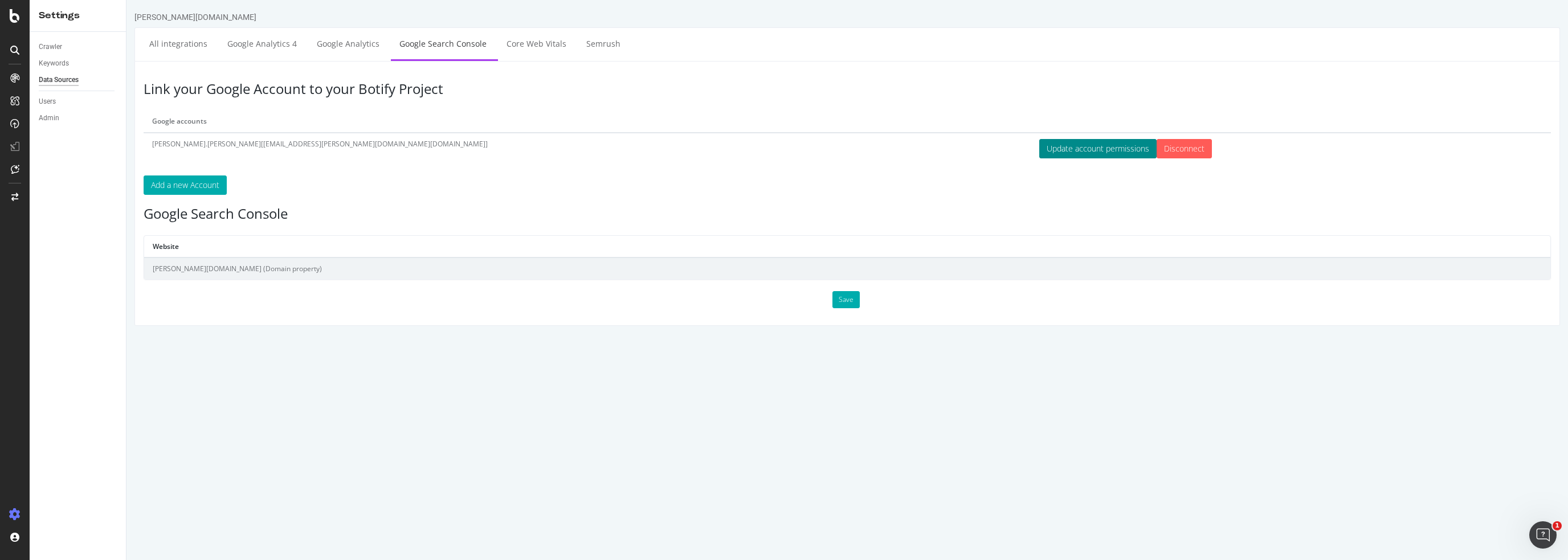
click at [1039, 150] on button "Update account permissions" at bounding box center [1097, 148] width 117 height 19
click at [844, 295] on button "Save" at bounding box center [846, 299] width 27 height 17
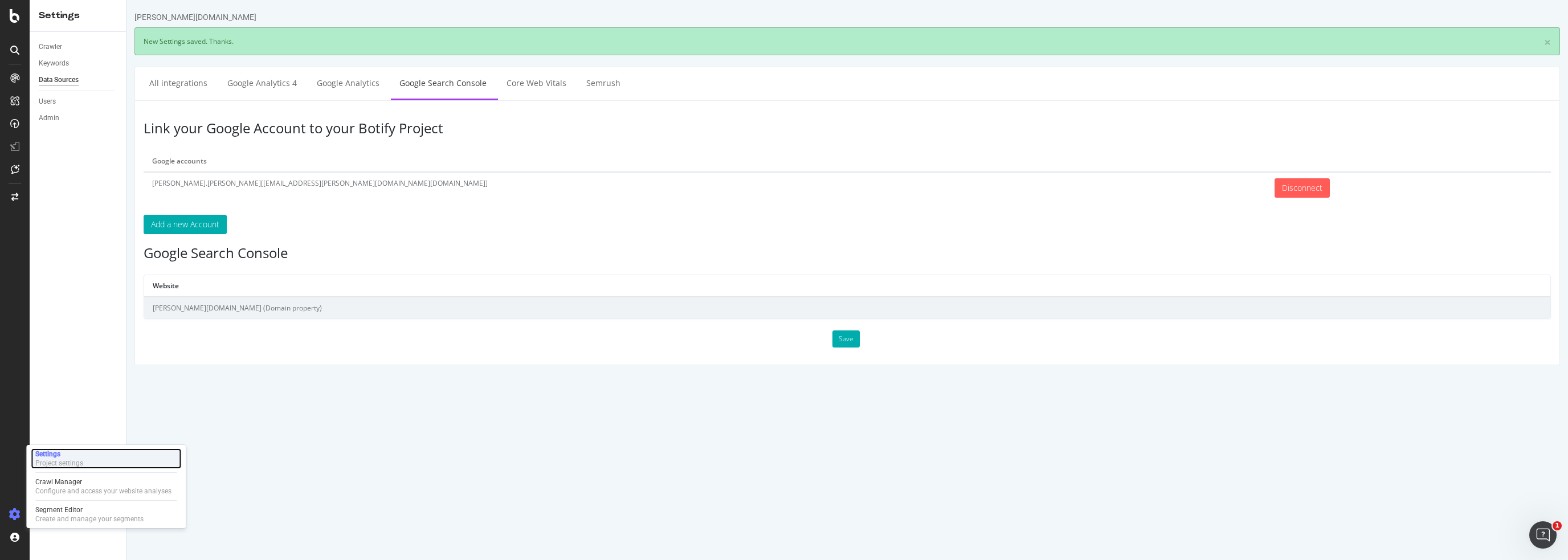
click at [63, 455] on div "Settings" at bounding box center [59, 454] width 48 height 9
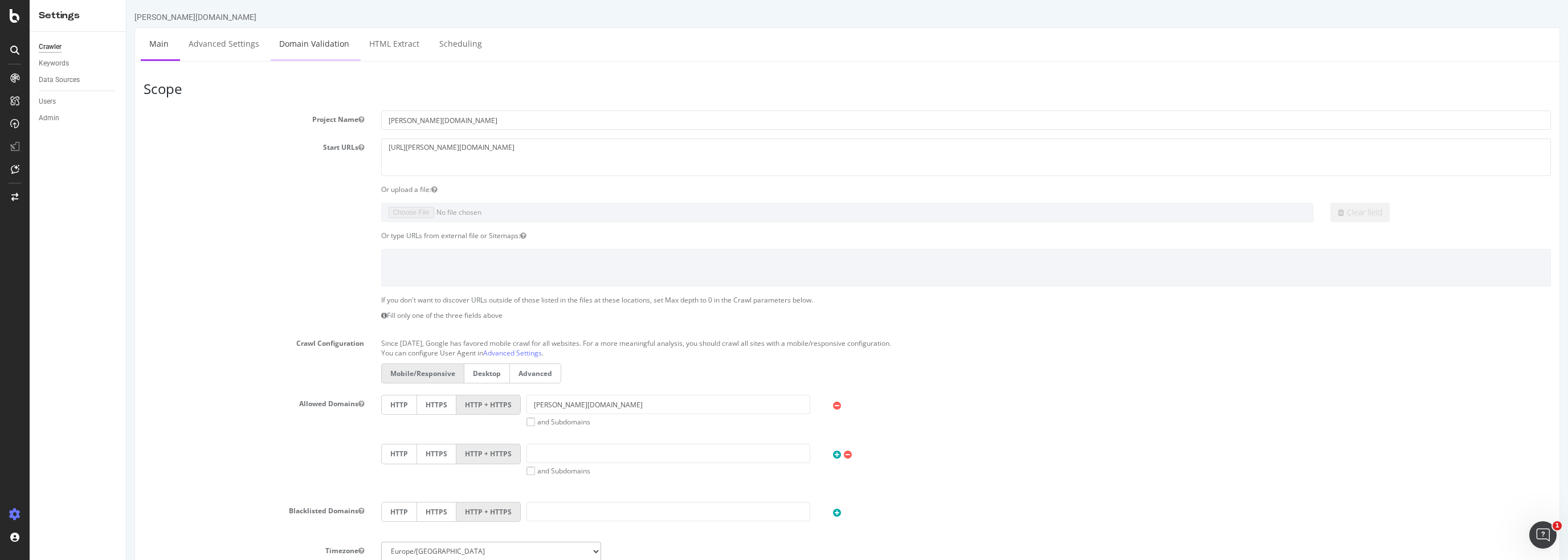
click at [317, 43] on link "Domain Validation" at bounding box center [315, 43] width 87 height 32
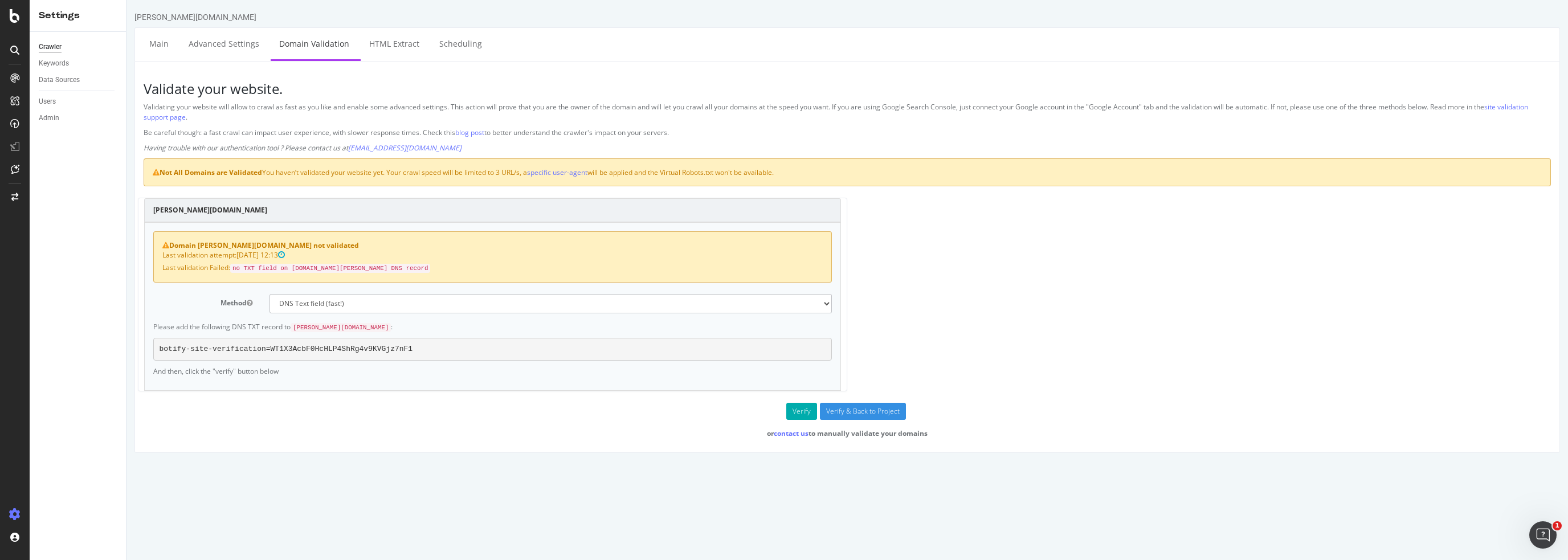
click at [333, 351] on pre "botify-site-verification=WT1X3AcbF0HcHLP4ShRg4v9KVGjz7nF1" at bounding box center [492, 349] width 678 height 23
drag, startPoint x: 766, startPoint y: 301, endPoint x: 738, endPoint y: 303, distance: 28.1
click at [766, 301] on select "No authentication (3 URLs / sec max) DNS Text field (fast!) File's at site root…" at bounding box center [550, 303] width 563 height 19
select select "5"
click at [269, 294] on select "No authentication (3 URLs / sec max) DNS Text field (fast!) File's at site root…" at bounding box center [550, 303] width 563 height 19
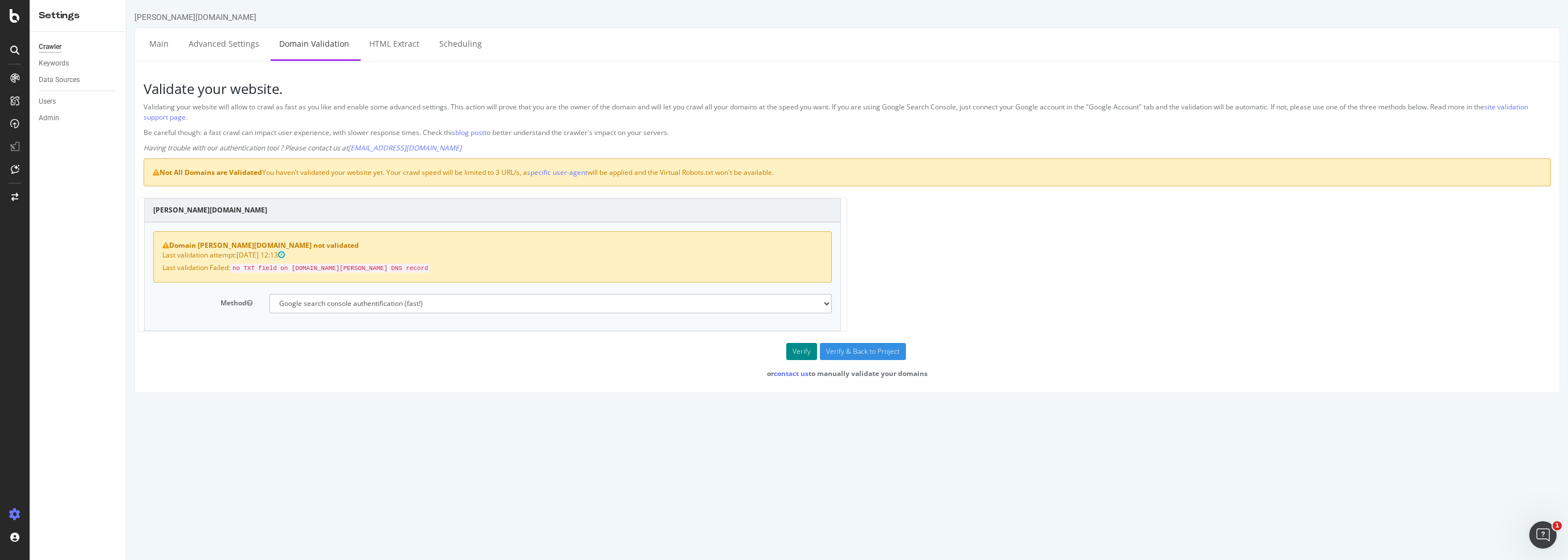
click at [797, 347] on button "Verify" at bounding box center [801, 351] width 31 height 17
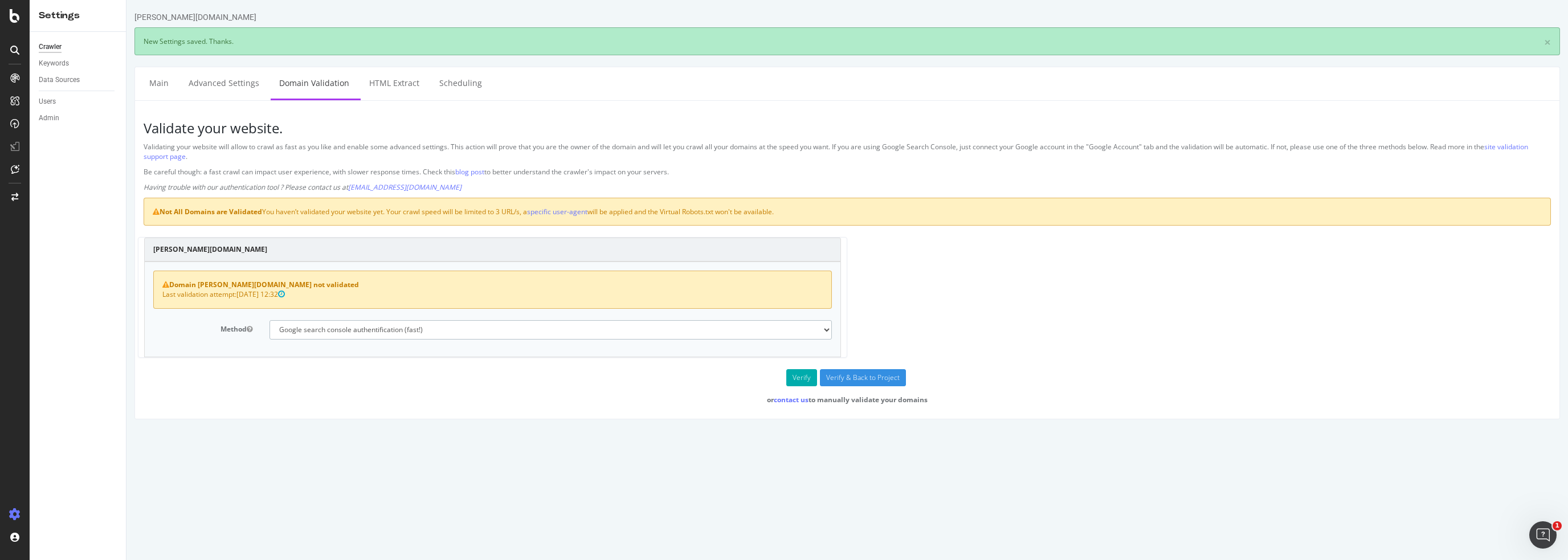
click at [364, 329] on select "No authentication (3 URLs / sec max) DNS Text field (fast!) File's at site root…" at bounding box center [550, 329] width 563 height 19
select select "0"
click at [269, 320] on select "No authentication (3 URLs / sec max) DNS Text field (fast!) File's at site root…" at bounding box center [550, 329] width 563 height 19
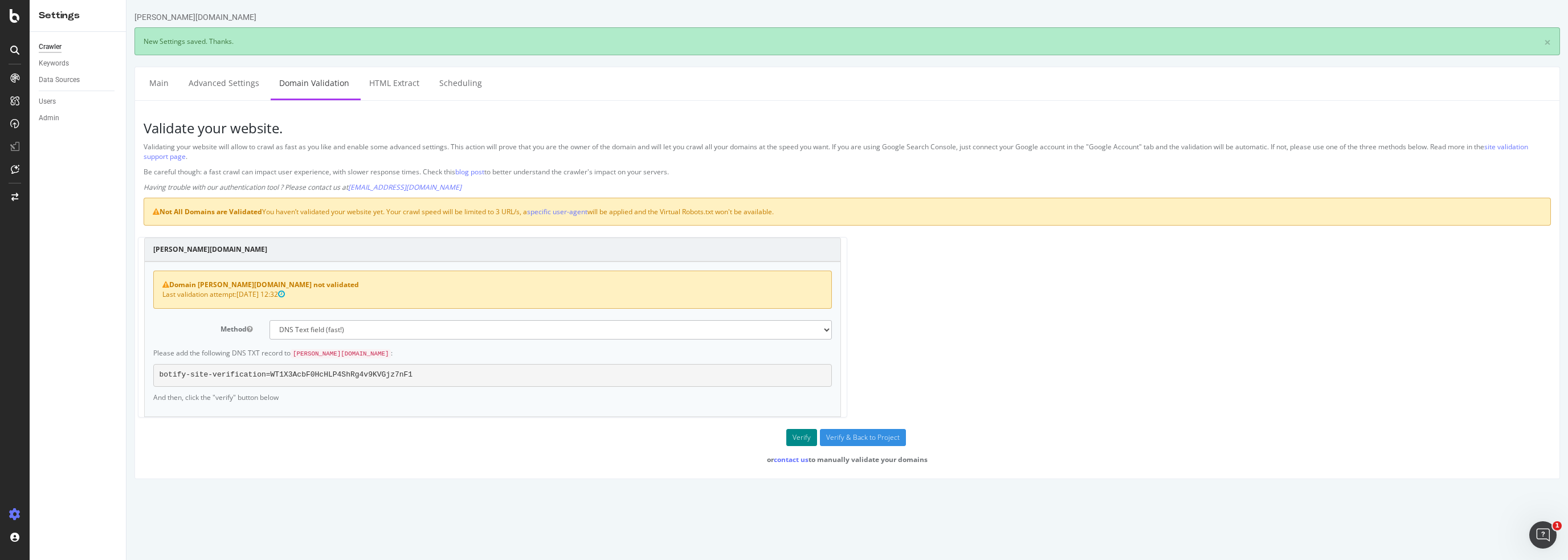
click at [802, 435] on button "Verify" at bounding box center [801, 437] width 31 height 17
click at [65, 81] on div "Data Sources" at bounding box center [59, 80] width 41 height 12
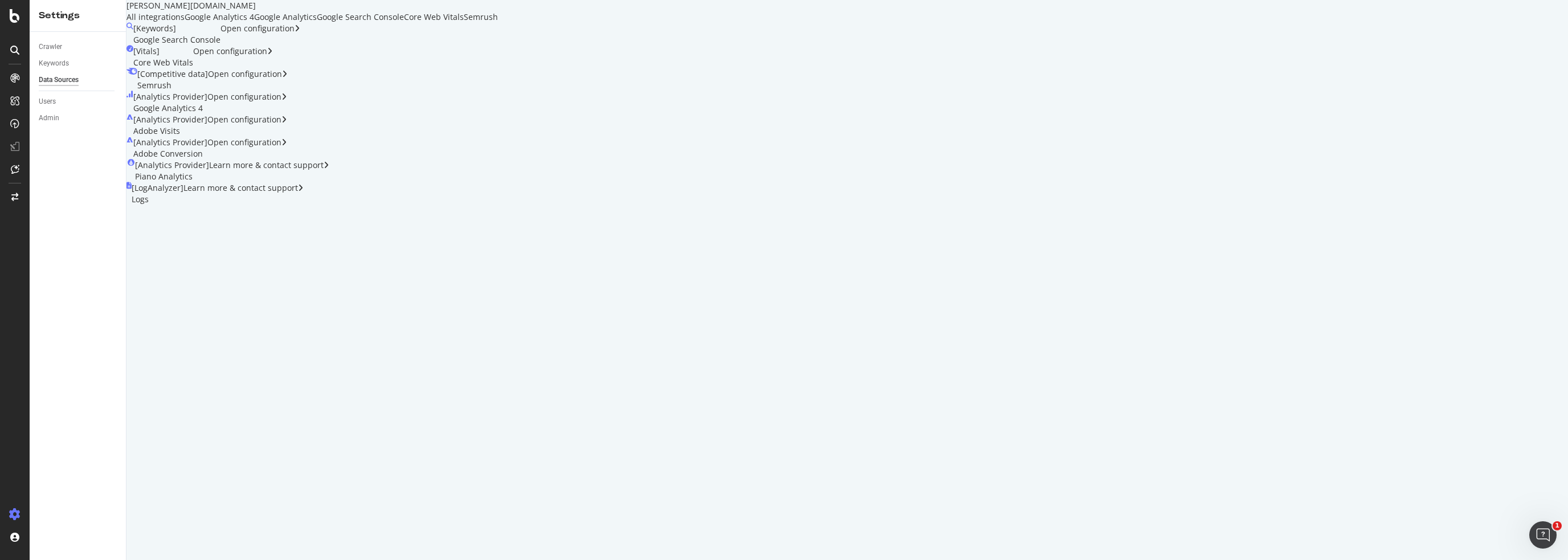
click at [197, 45] on div "[ Keywords ] Google Search Console" at bounding box center [177, 34] width 87 height 23
